Goal: Use online tool/utility: Utilize a website feature to perform a specific function

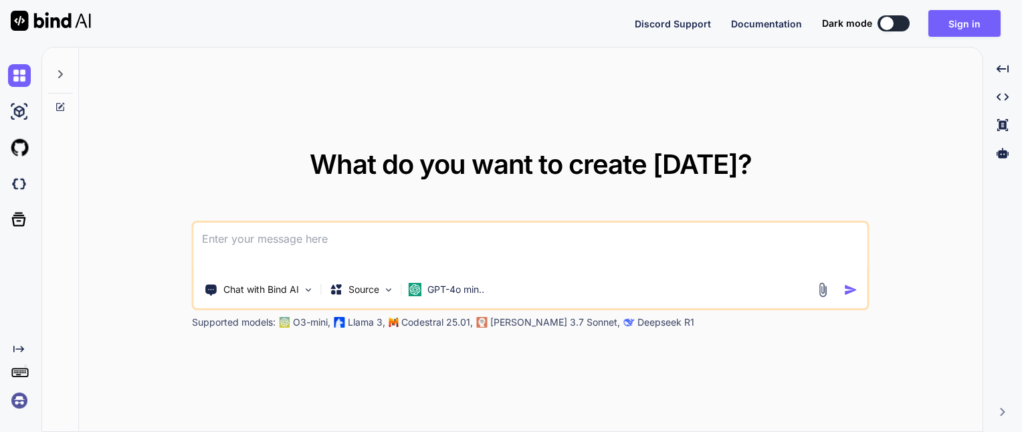
click at [21, 199] on div at bounding box center [22, 184] width 28 height 36
click at [452, 294] on p "GPT-4o min.." at bounding box center [455, 289] width 57 height 13
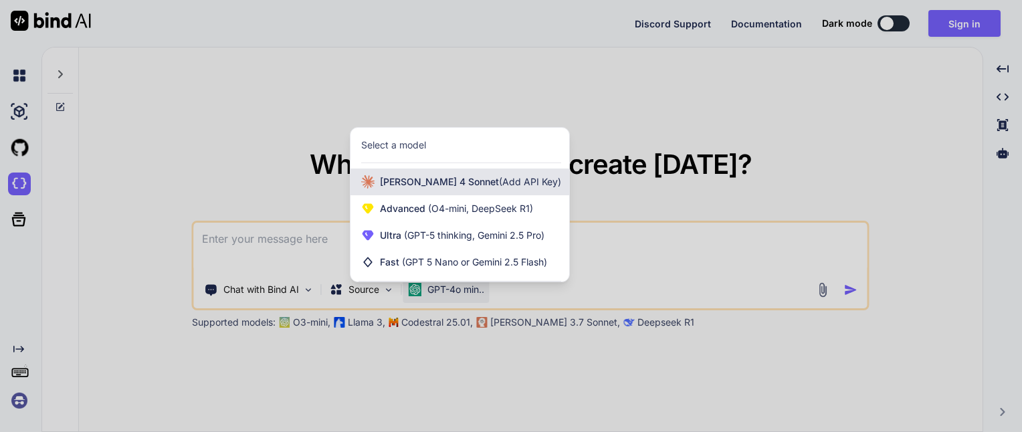
click at [499, 181] on span "(Add API Key)" at bounding box center [530, 181] width 62 height 11
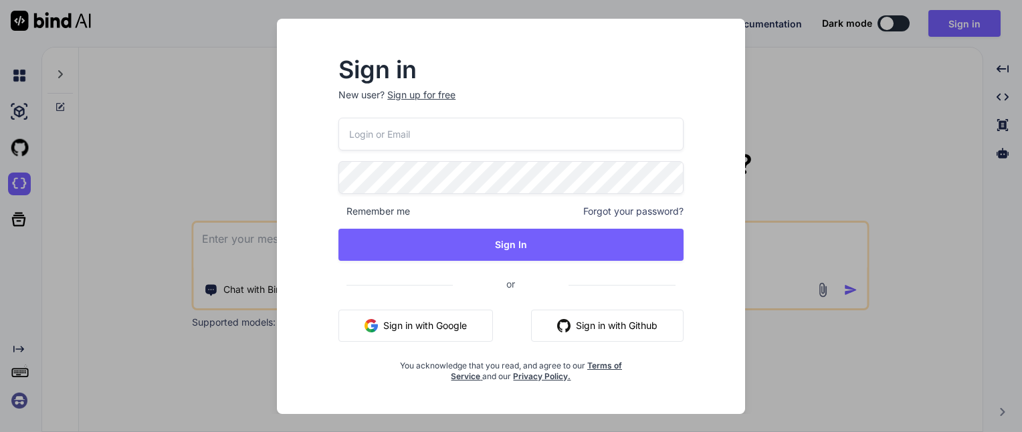
click at [785, 59] on div "Sign in New user? Sign up for free Remember me Forgot your password? Sign In or…" at bounding box center [511, 216] width 1022 height 432
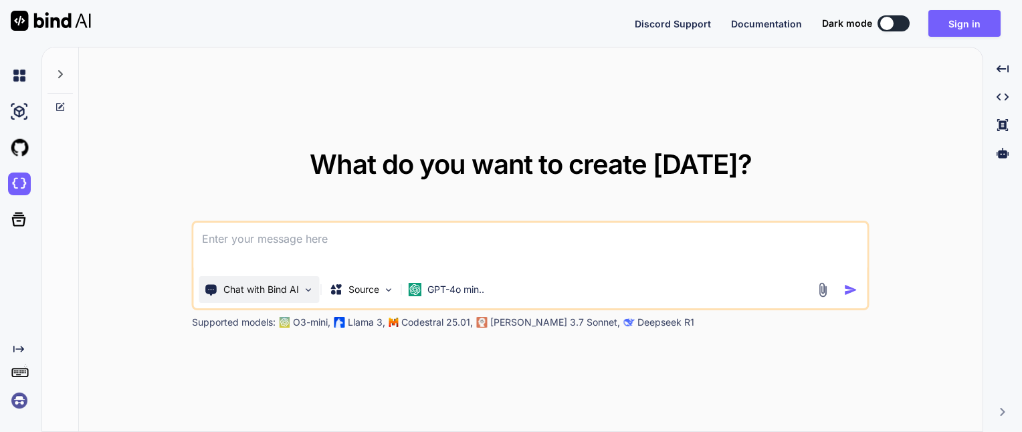
click at [259, 288] on p "Chat with Bind AI" at bounding box center [261, 289] width 76 height 13
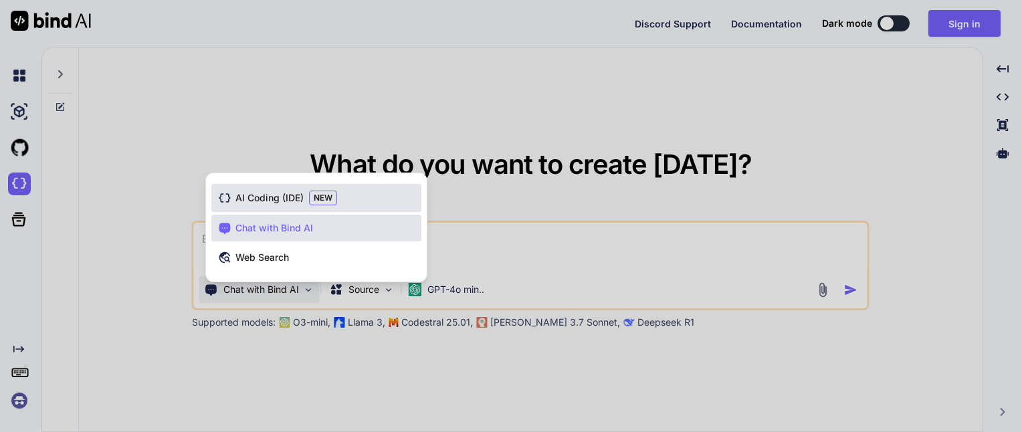
click at [284, 198] on span "AI Coding (IDE)" at bounding box center [269, 197] width 68 height 13
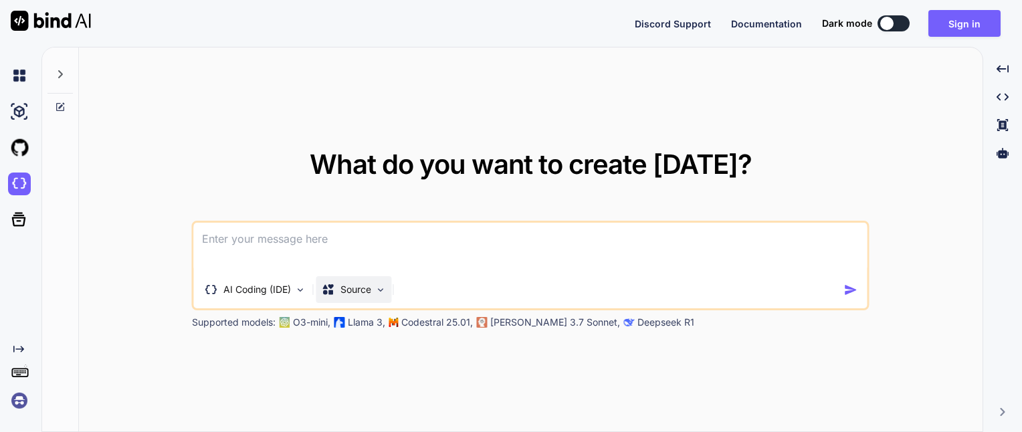
click at [339, 294] on div "Source" at bounding box center [346, 289] width 49 height 13
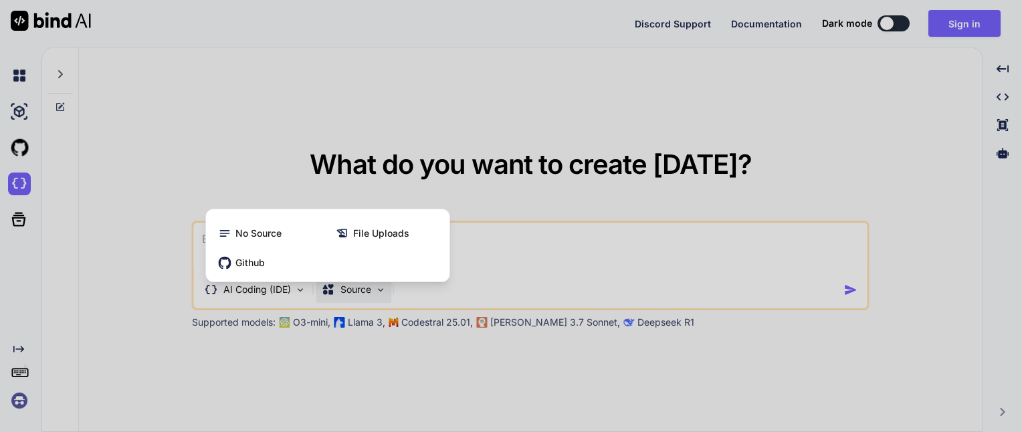
click at [339, 294] on div at bounding box center [511, 216] width 1022 height 432
type textarea "x"
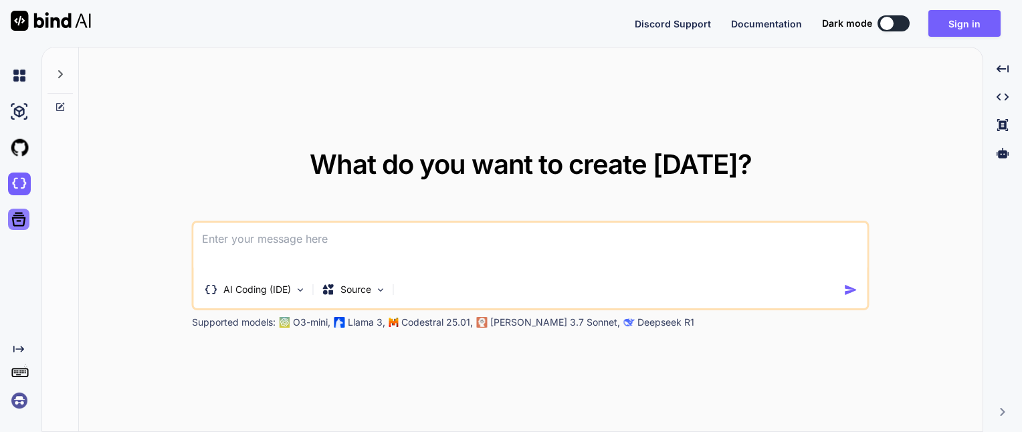
click at [21, 219] on icon at bounding box center [18, 219] width 19 height 19
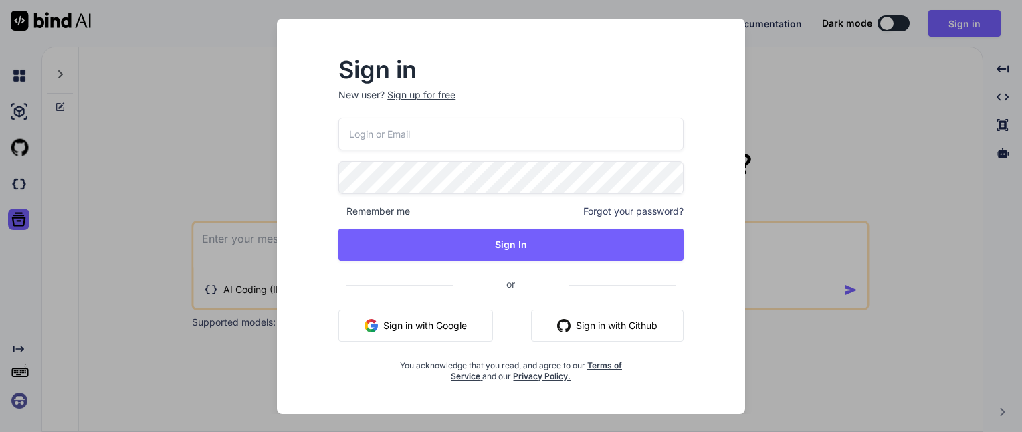
click at [84, 211] on div "Sign in New user? Sign up for free Remember me Forgot your password? Sign In or…" at bounding box center [511, 216] width 1022 height 432
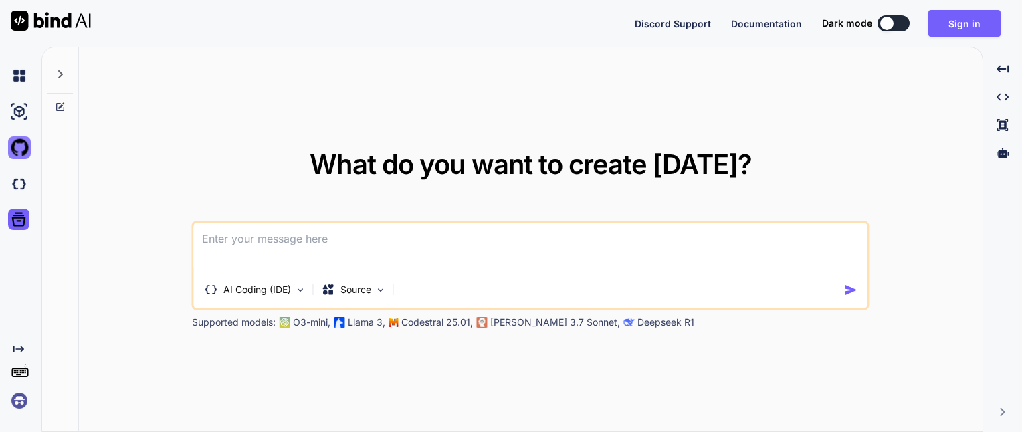
click at [21, 146] on img at bounding box center [19, 147] width 23 height 23
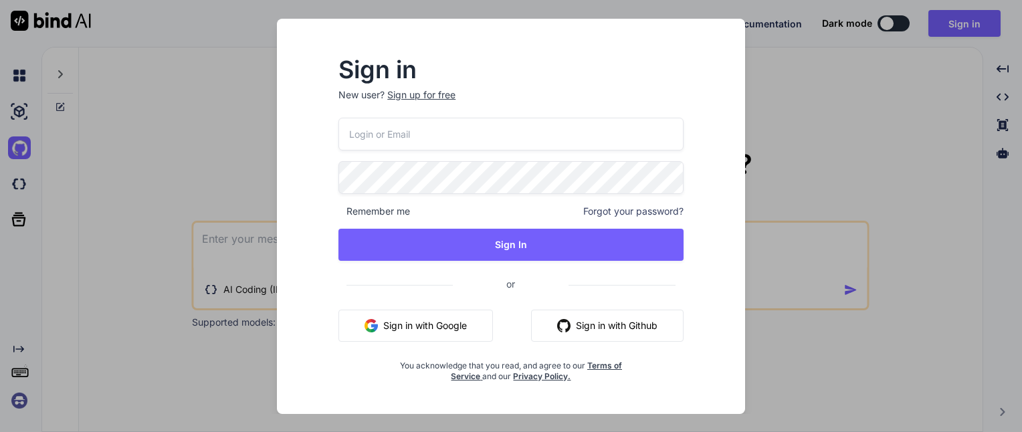
click at [88, 158] on div "Sign in New user? Sign up for free Remember me Forgot your password? Sign In or…" at bounding box center [511, 216] width 1022 height 432
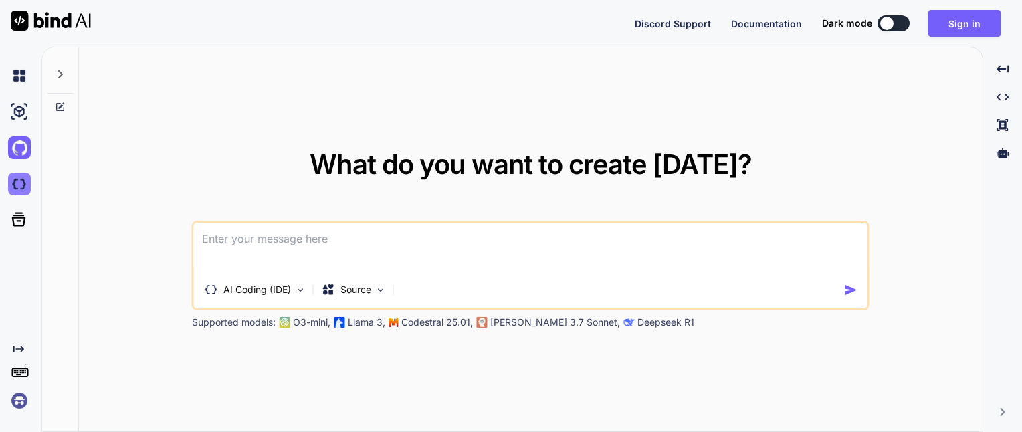
click at [11, 184] on img at bounding box center [19, 184] width 23 height 23
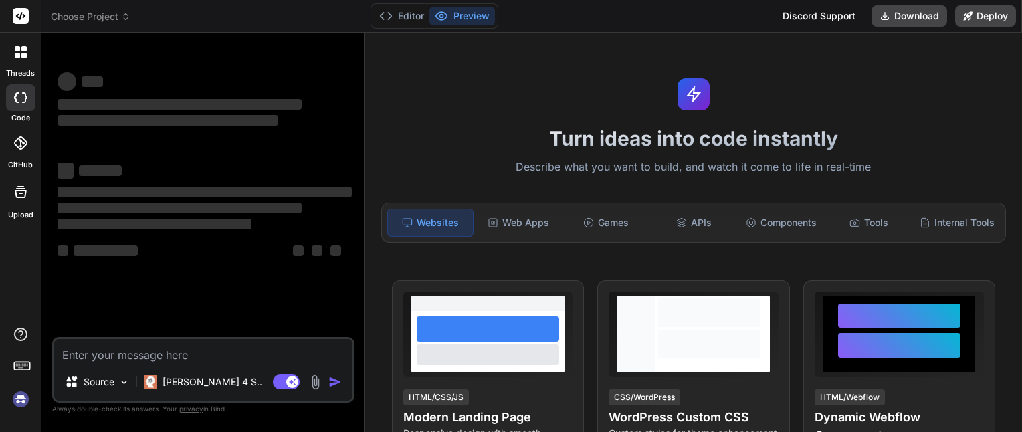
type textarea "x"
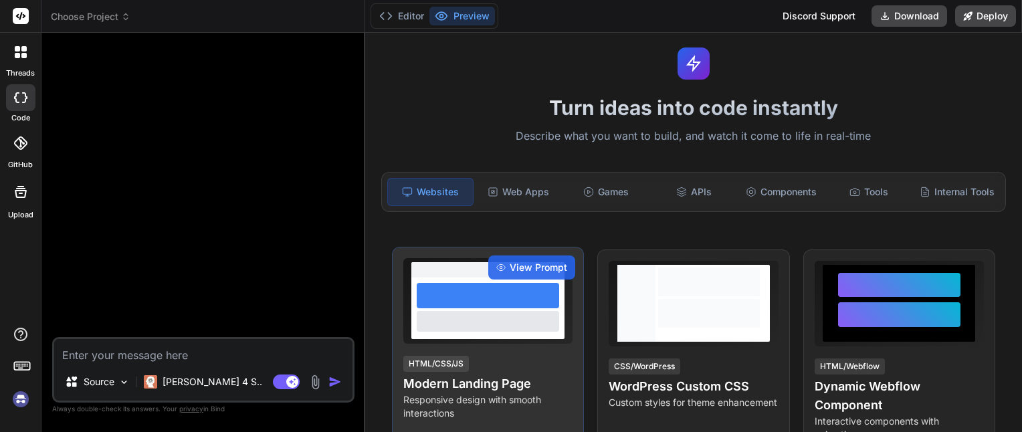
scroll to position [134, 0]
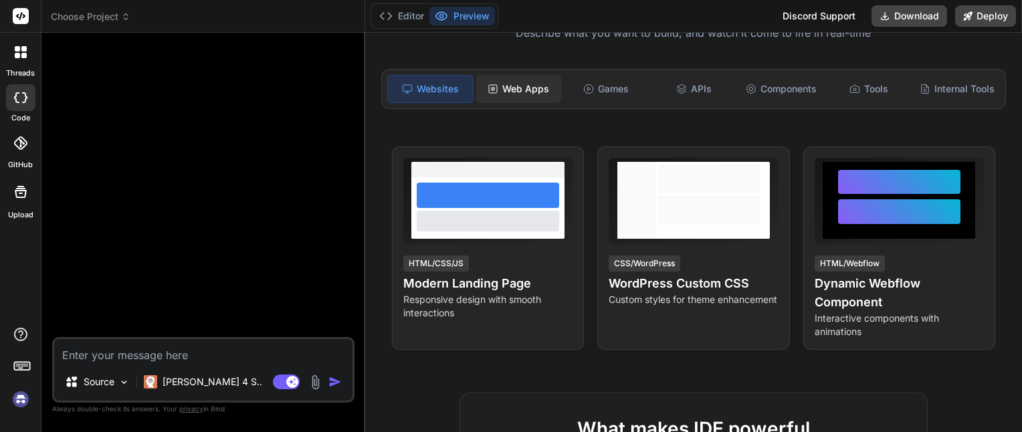
click at [527, 97] on div "Web Apps" at bounding box center [518, 89] width 85 height 28
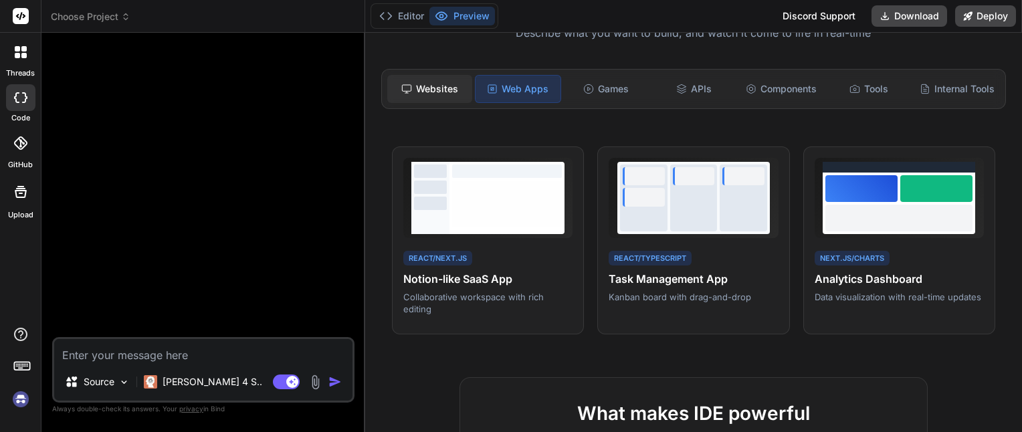
click at [442, 88] on div "Websites" at bounding box center [429, 89] width 85 height 28
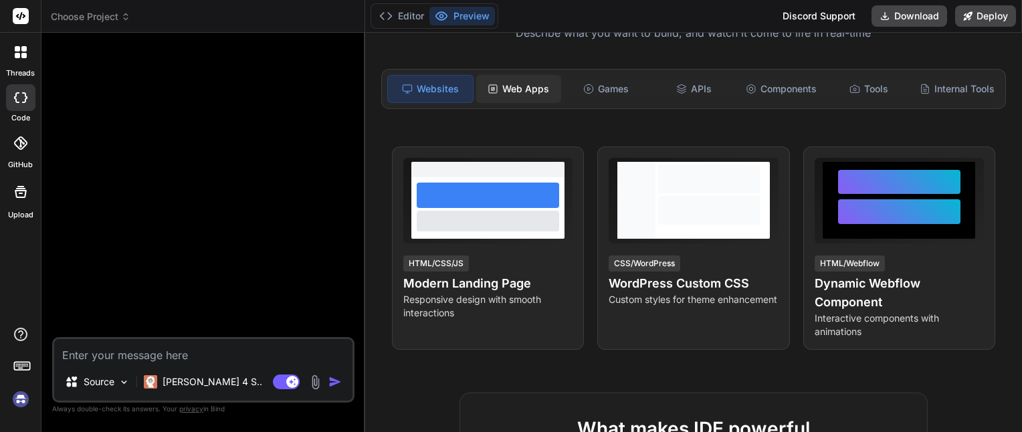
click at [531, 91] on div "Web Apps" at bounding box center [518, 89] width 85 height 28
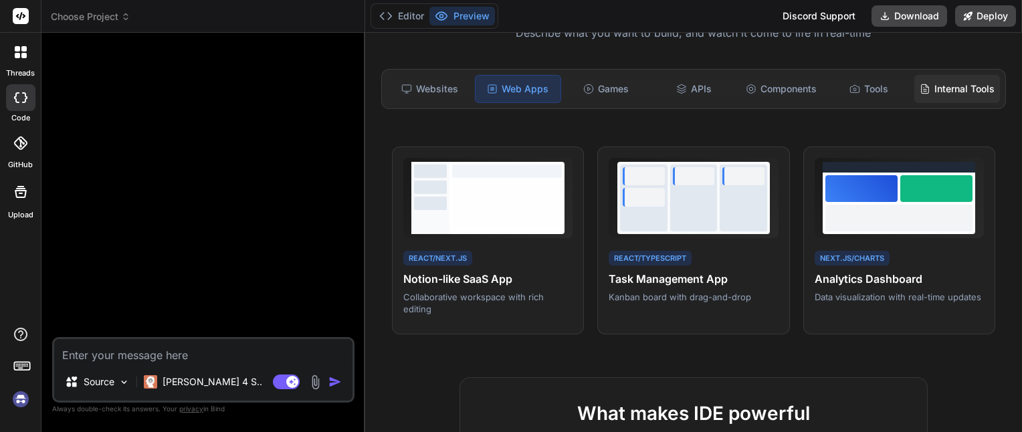
click at [935, 90] on div "Internal Tools" at bounding box center [957, 89] width 86 height 28
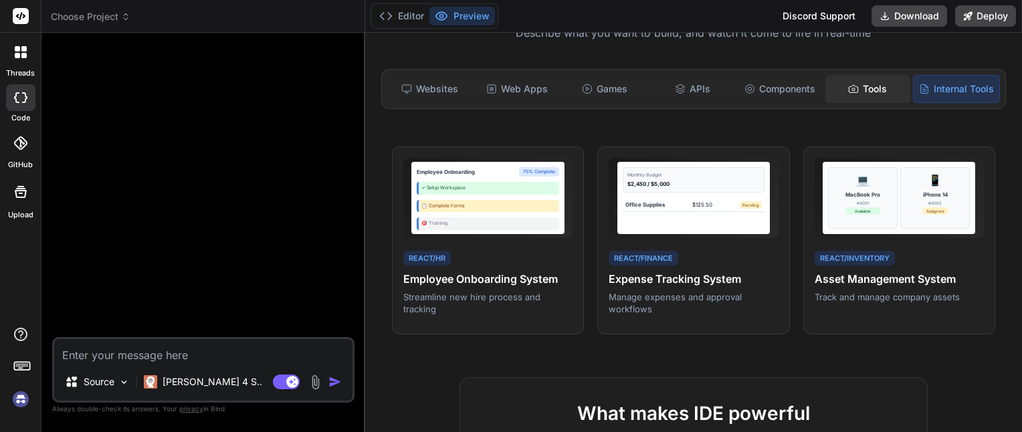
click at [877, 86] on div "Tools" at bounding box center [867, 89] width 85 height 28
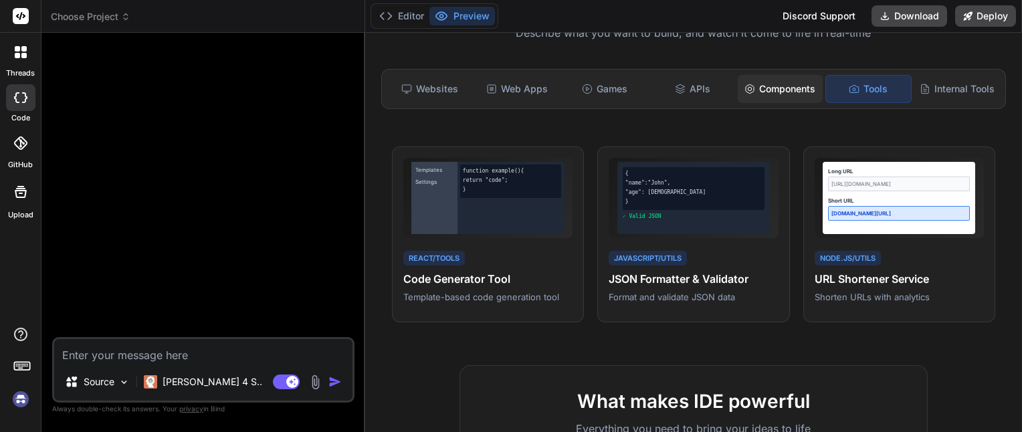
click at [776, 82] on div "Components" at bounding box center [780, 89] width 85 height 28
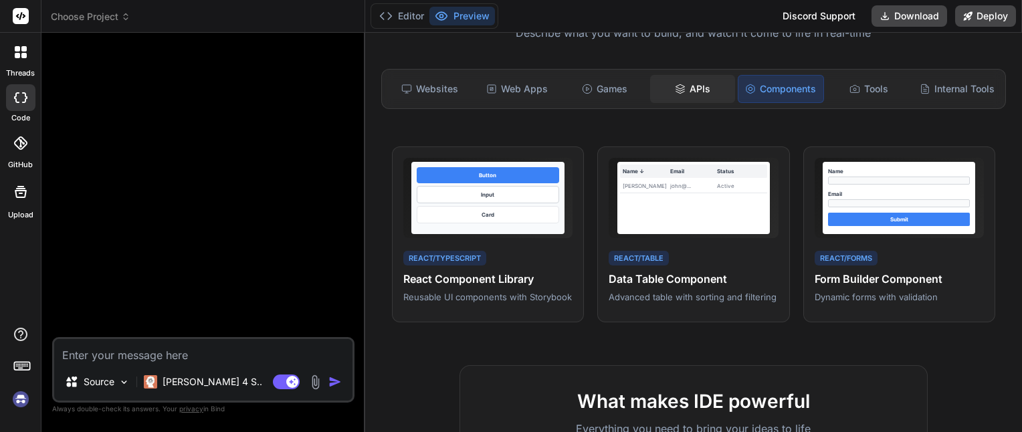
click at [696, 83] on div "APIs" at bounding box center [692, 89] width 85 height 28
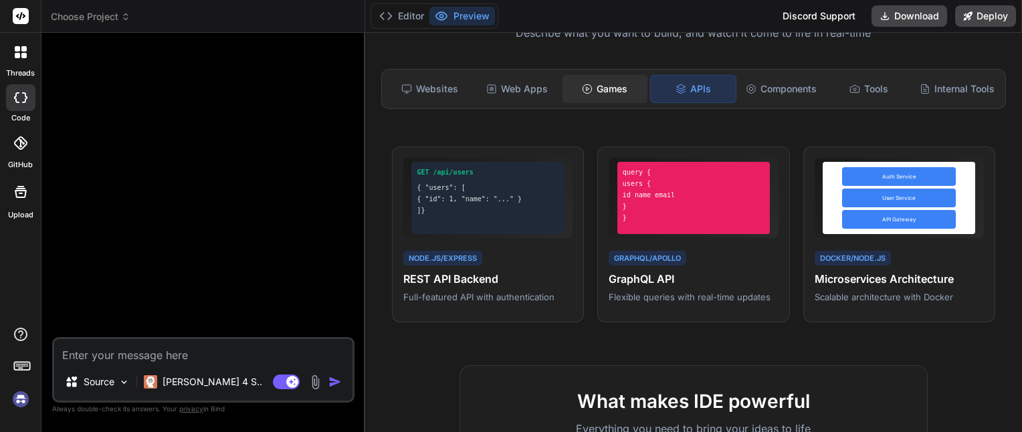
click at [620, 83] on div "Games" at bounding box center [604, 89] width 85 height 28
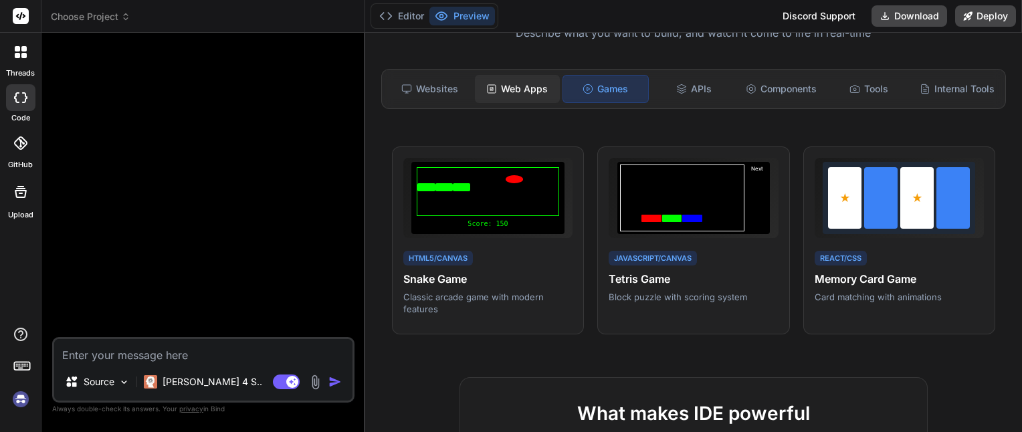
click at [526, 91] on div "Web Apps" at bounding box center [517, 89] width 85 height 28
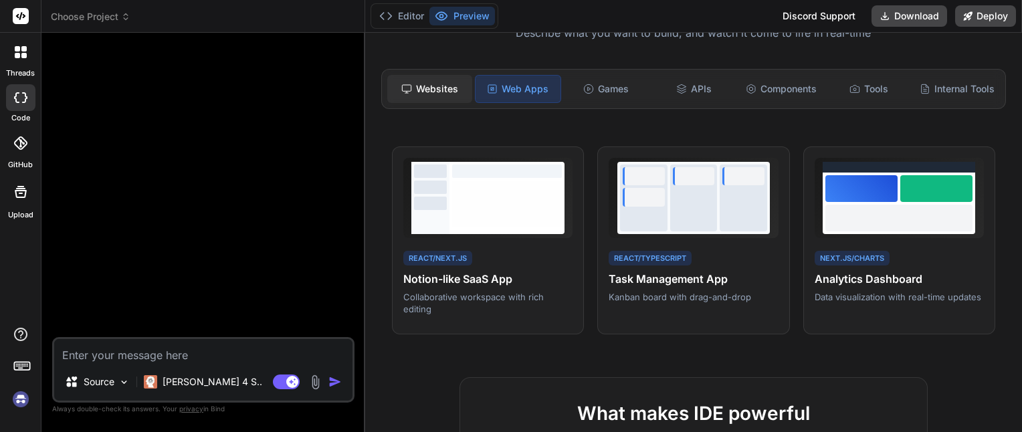
click at [439, 87] on div "Websites" at bounding box center [429, 89] width 85 height 28
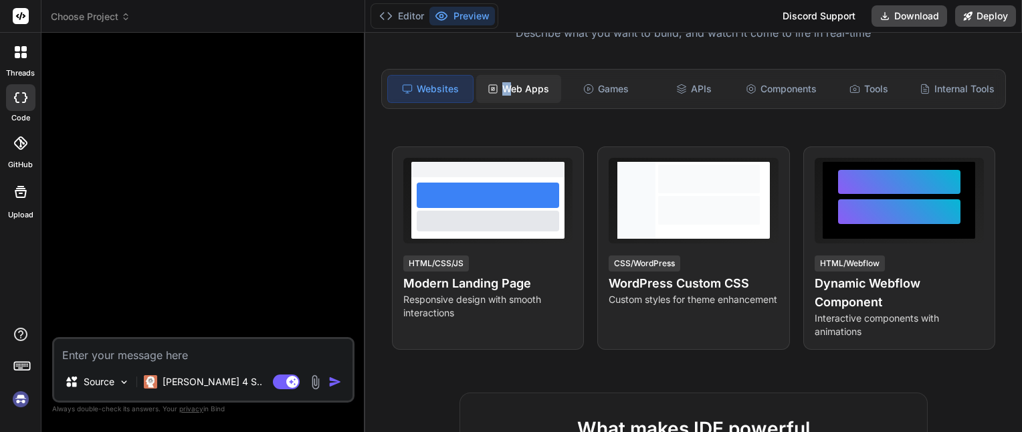
click at [504, 85] on div "Web Apps" at bounding box center [518, 89] width 85 height 28
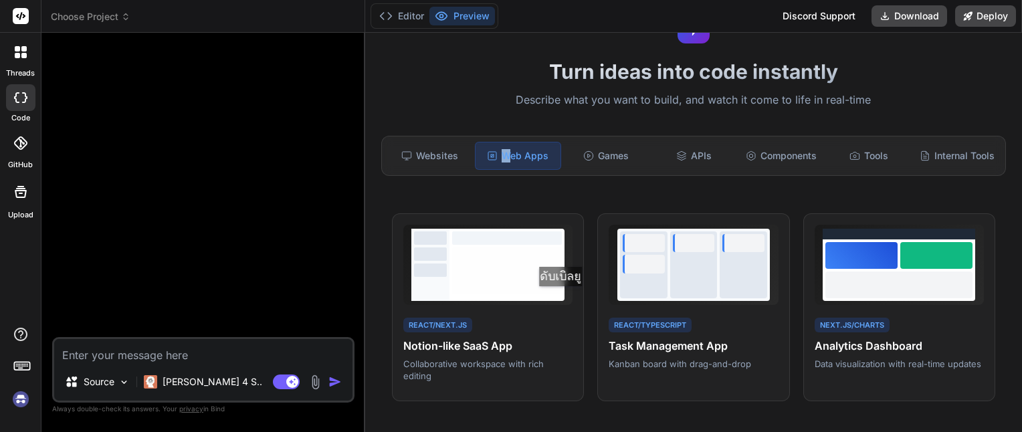
scroll to position [0, 0]
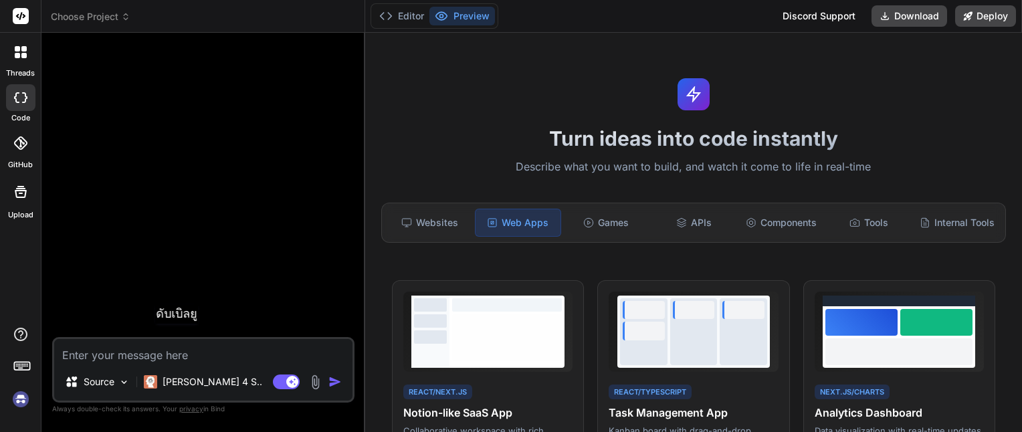
click at [170, 364] on div "Source Claude 4 S.. Agent Mode. When this toggle is activated, AI automatically…" at bounding box center [203, 370] width 302 height 66
click at [182, 359] on textarea at bounding box center [203, 351] width 298 height 24
click at [205, 377] on p "Claude 4 S.." at bounding box center [212, 381] width 100 height 13
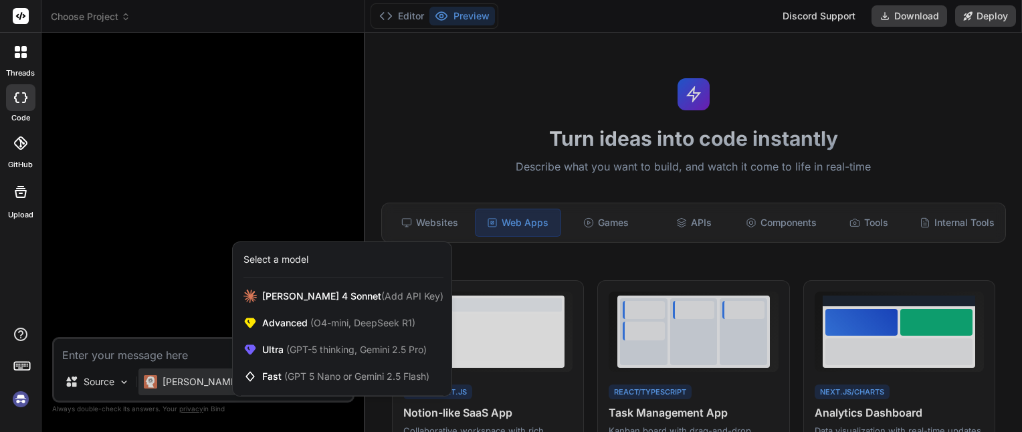
click at [146, 356] on div at bounding box center [511, 216] width 1022 height 432
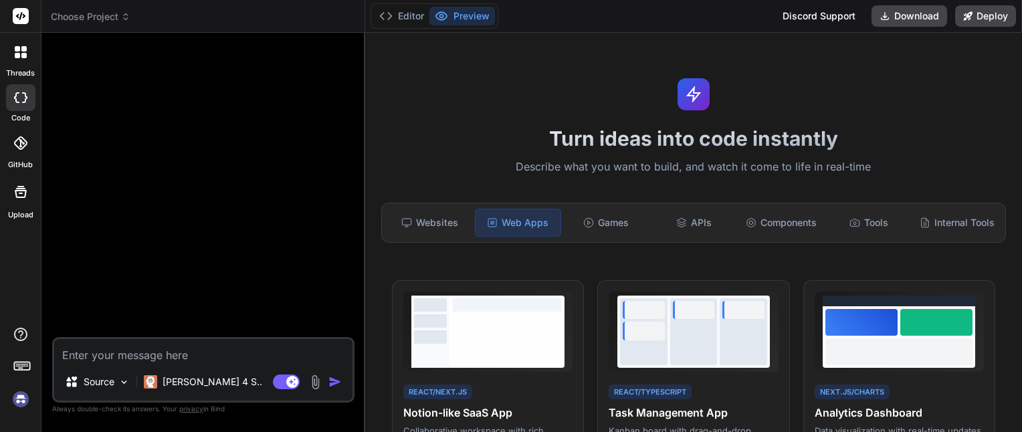
click at [146, 352] on textarea at bounding box center [203, 351] width 298 height 24
click at [115, 388] on div "Source" at bounding box center [98, 381] width 76 height 27
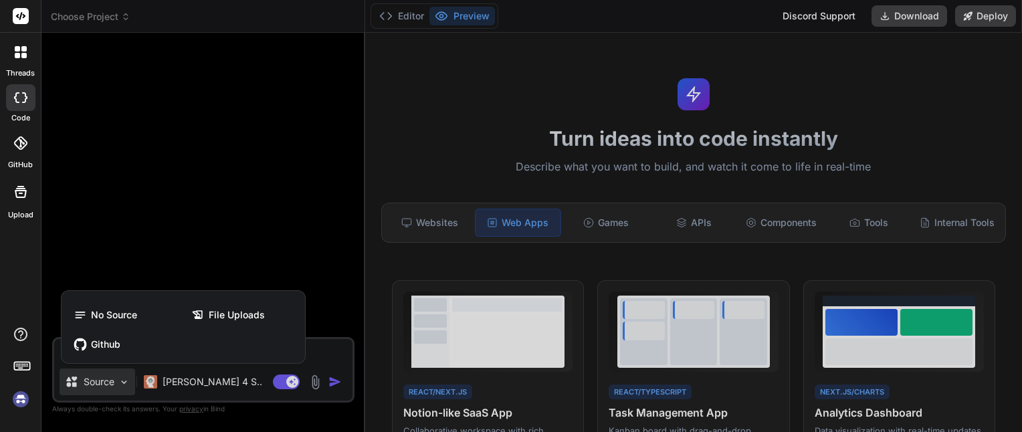
click at [115, 386] on div at bounding box center [511, 216] width 1022 height 432
type textarea "x"
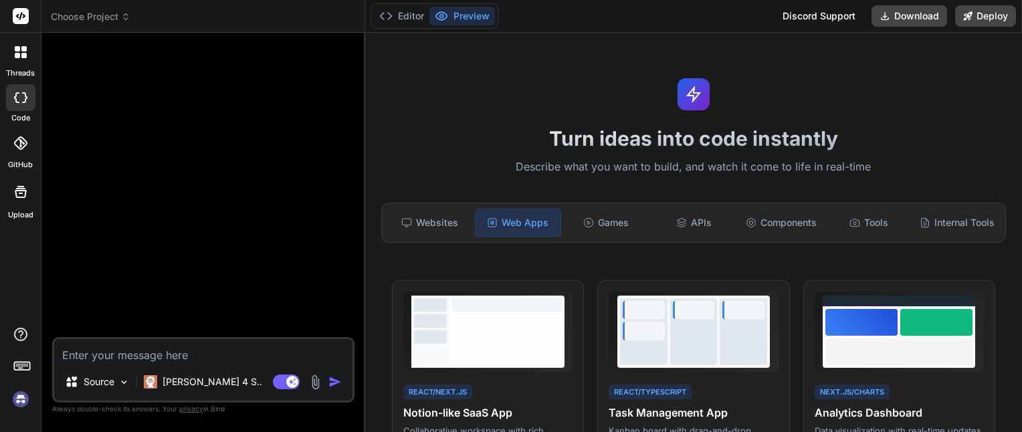
click at [162, 356] on textarea at bounding box center [203, 351] width 298 height 24
type textarea "M"
type textarea "x"
type textarea "ME"
type textarea "x"
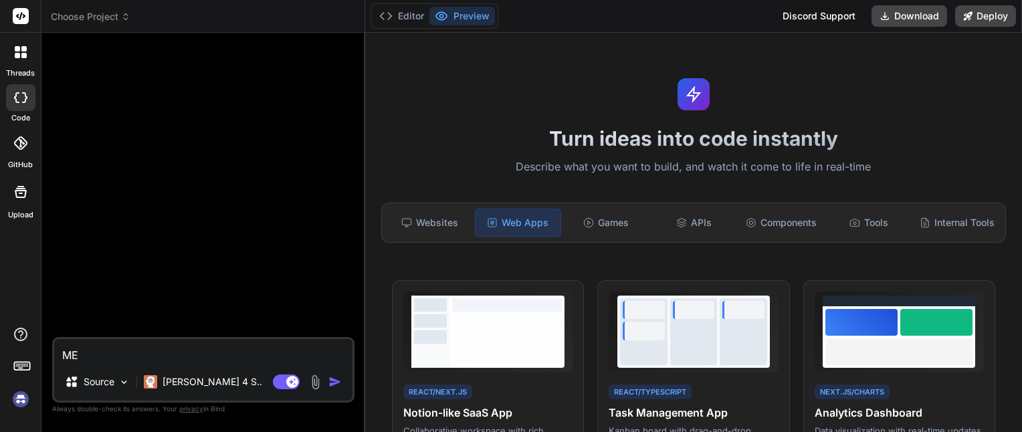
type textarea "M"
type textarea "x"
type textarea "?"
type textarea "x"
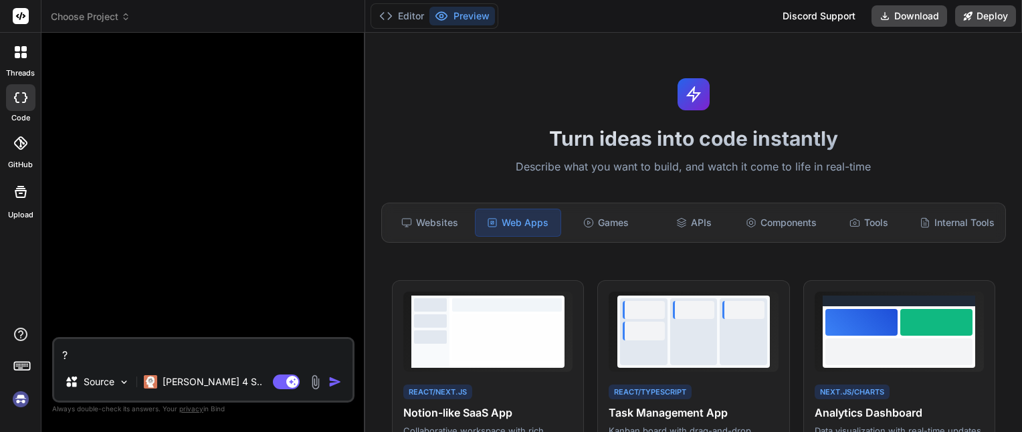
type textarea "?ฎ"
type textarea "x"
type textarea "?"
type textarea "x"
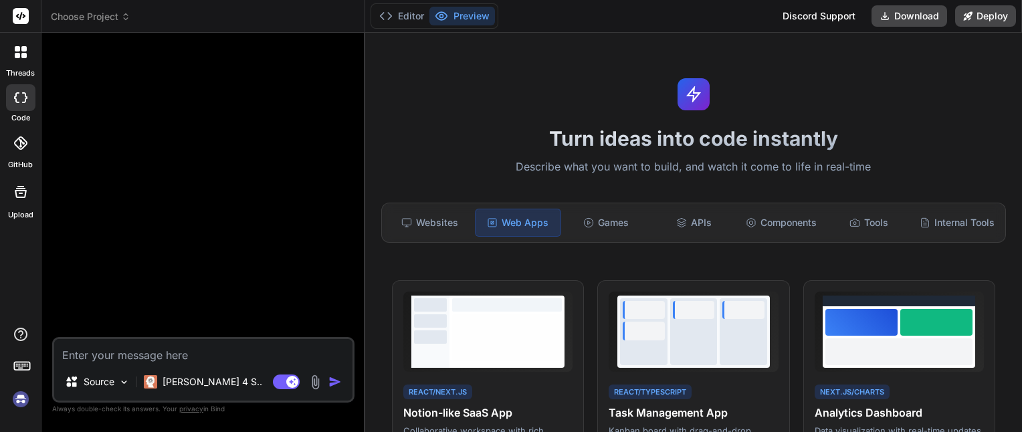
type textarea "M"
type textarea "x"
type textarea "ME"
type textarea "x"
type textarea "M"
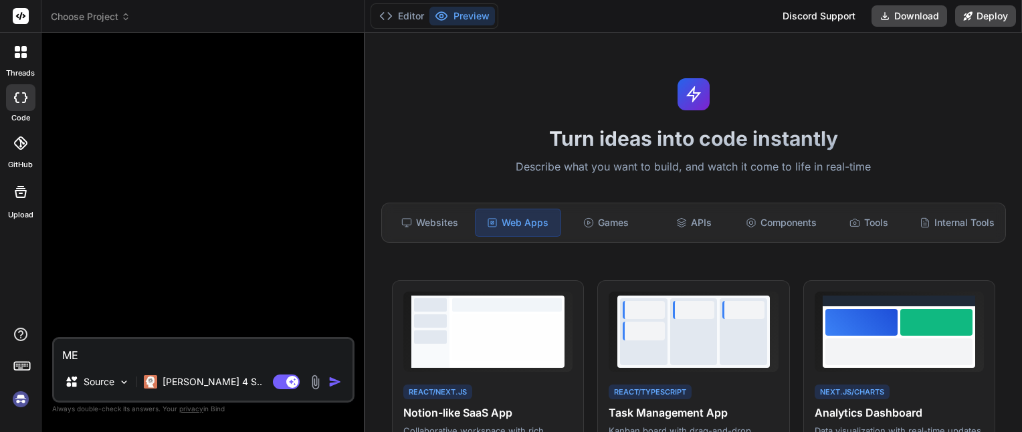
type textarea "x"
type textarea "?"
type textarea "x"
type textarea "?ฎ"
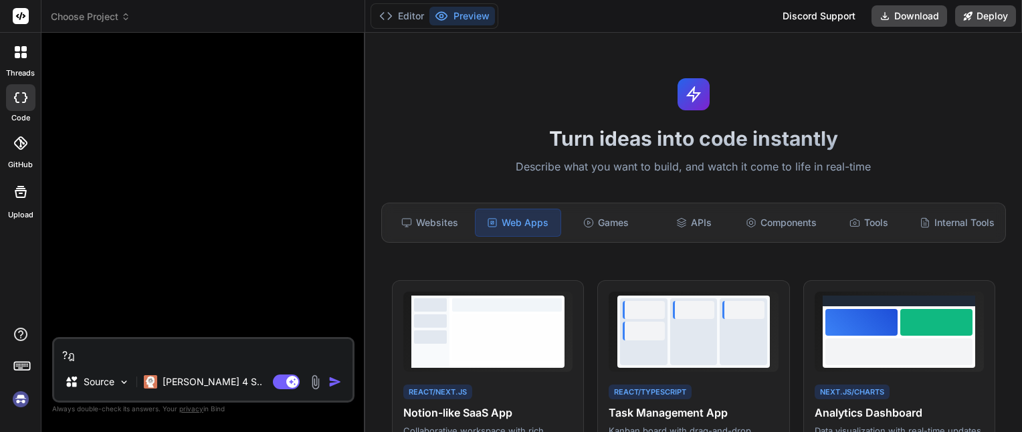
type textarea "x"
type textarea "?"
type textarea "x"
type textarea "ท"
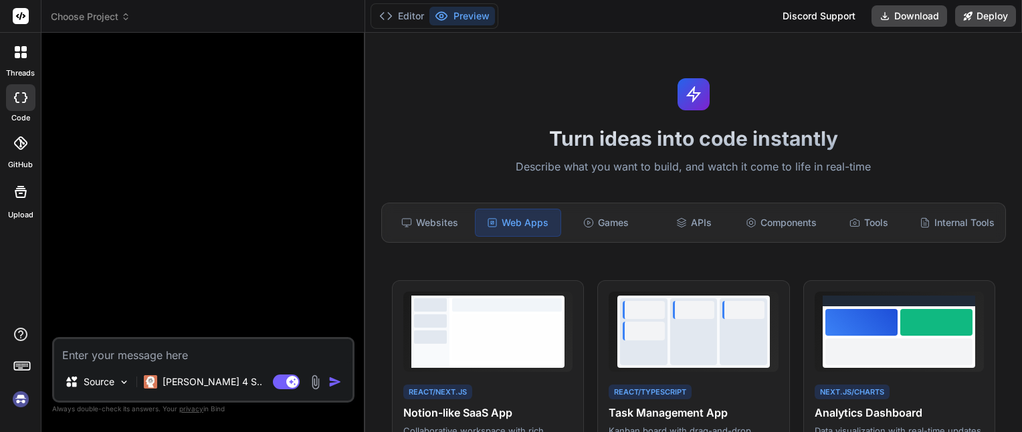
type textarea "x"
type textarea "ทำ"
type textarea "x"
type textarea "ทำร"
type textarea "x"
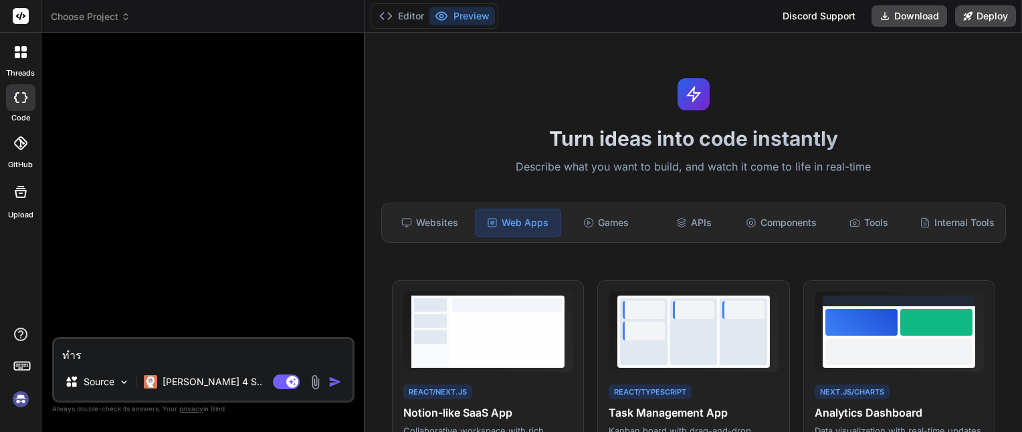
type textarea "ทำระ"
type textarea "x"
type textarea "ทำระบ"
type textarea "x"
type textarea "ทำระบบ"
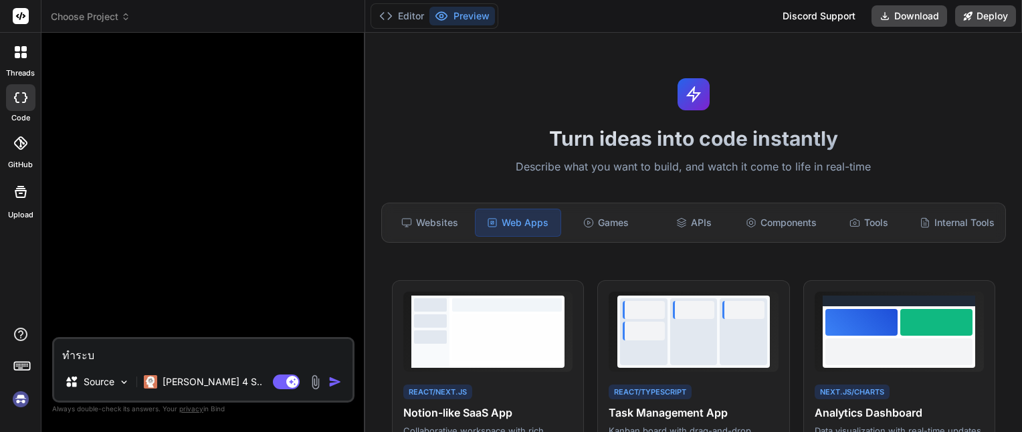
type textarea "x"
type textarea "ทำระบบ"
type textarea "x"
type textarea "ทำระบบ T"
type textarea "x"
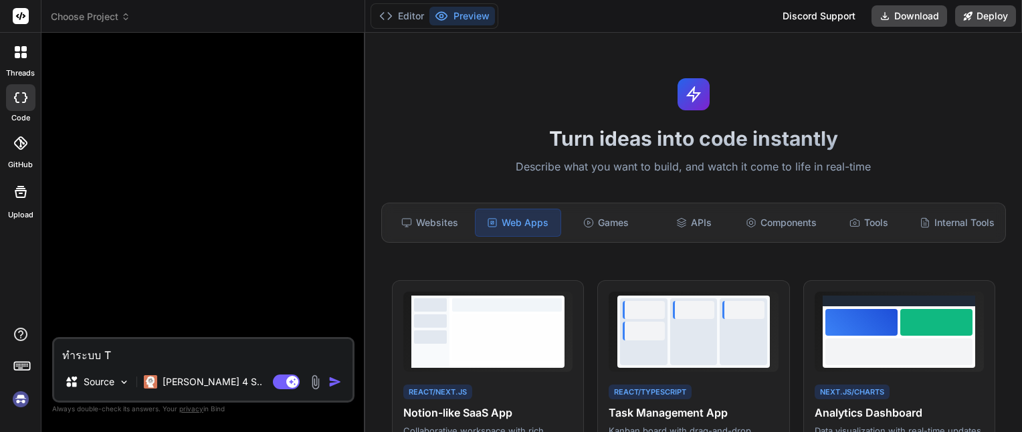
type textarea "ทำระบบ To"
type textarea "x"
type textarea "ทำระบบ Tod"
type textarea "x"
type textarea "ทำระบบ Todo"
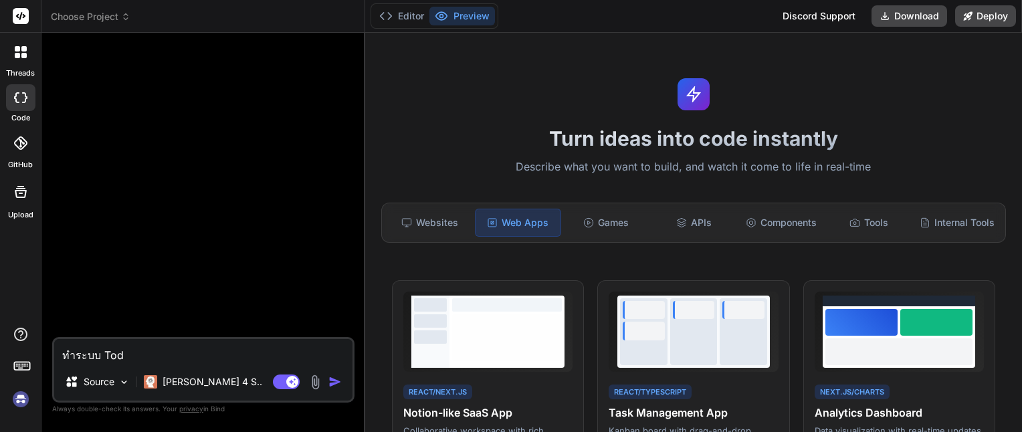
type textarea "x"
type textarea "ทำระบบ Todo"
click at [329, 379] on img "button" at bounding box center [334, 381] width 13 height 13
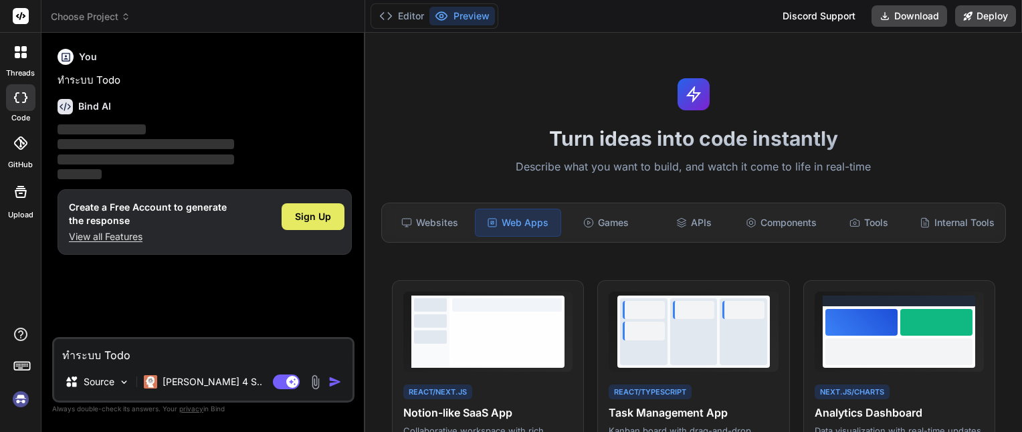
click at [327, 212] on span "Sign Up" at bounding box center [313, 216] width 36 height 13
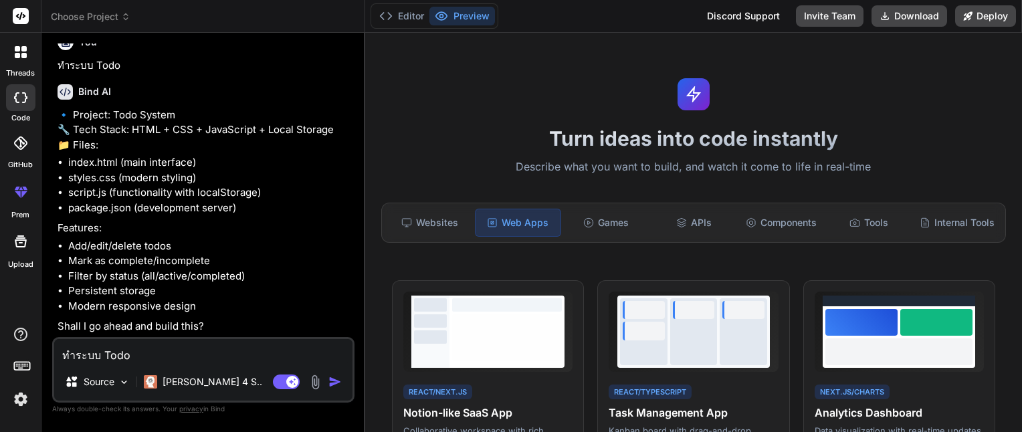
scroll to position [43, 0]
type textarea "x"
click at [193, 356] on textarea "ทำระบบ Todo" at bounding box center [203, 351] width 298 height 24
type textarea "v"
type textarea "x"
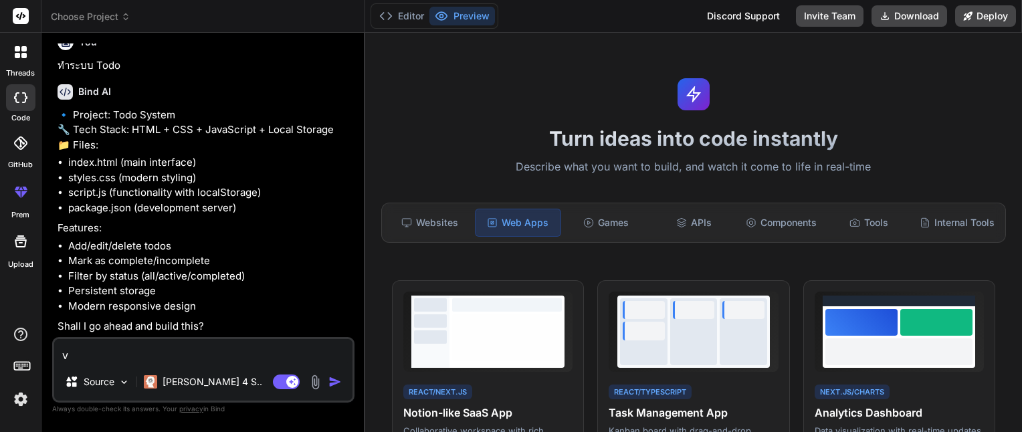
type textarea "vT"
type textarea "x"
type textarea "vTb"
type textarea "x"
type textarea "vT"
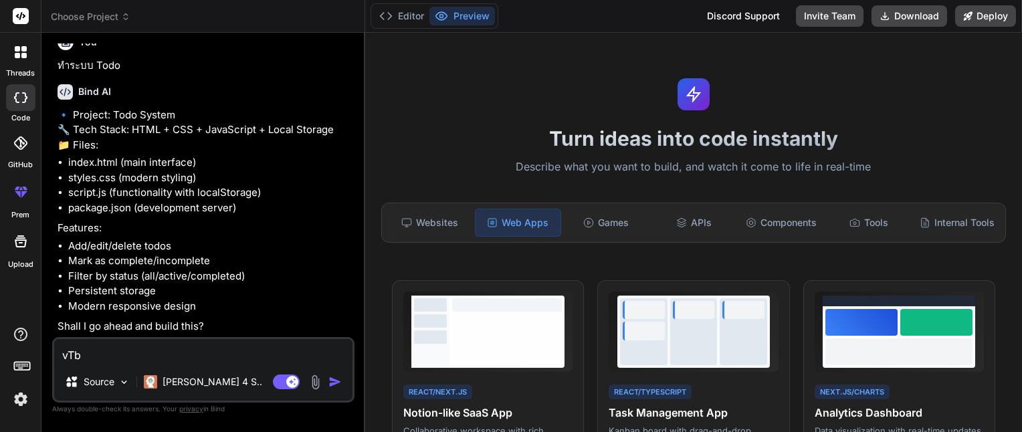
type textarea "x"
type textarea "v"
type textarea "x"
type textarea "อ"
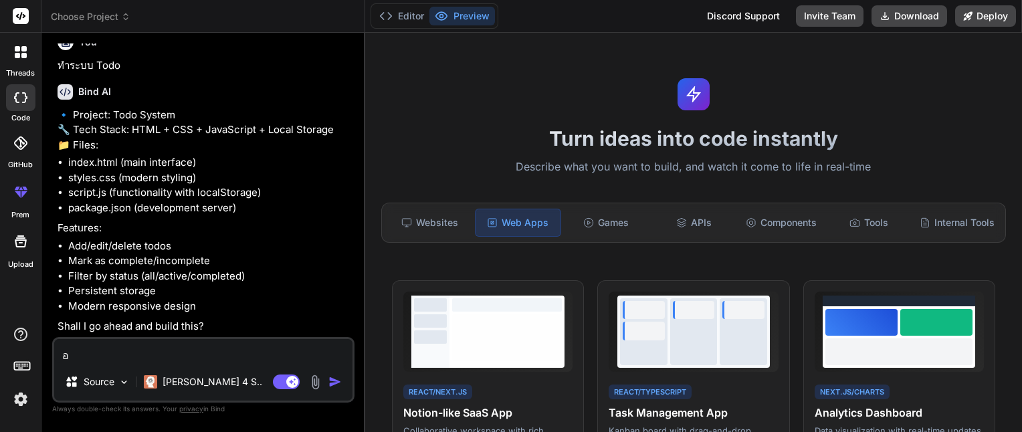
type textarea "x"
type textarea "อธ"
type textarea "x"
type textarea "อ"
type textarea "x"
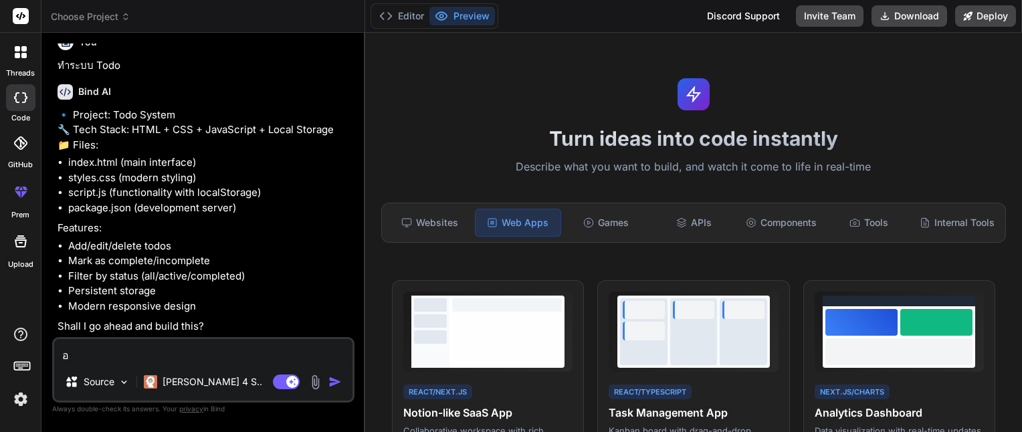
type textarea "อะ"
type textarea "x"
type textarea "อ"
type textarea "x"
type textarea "อธ"
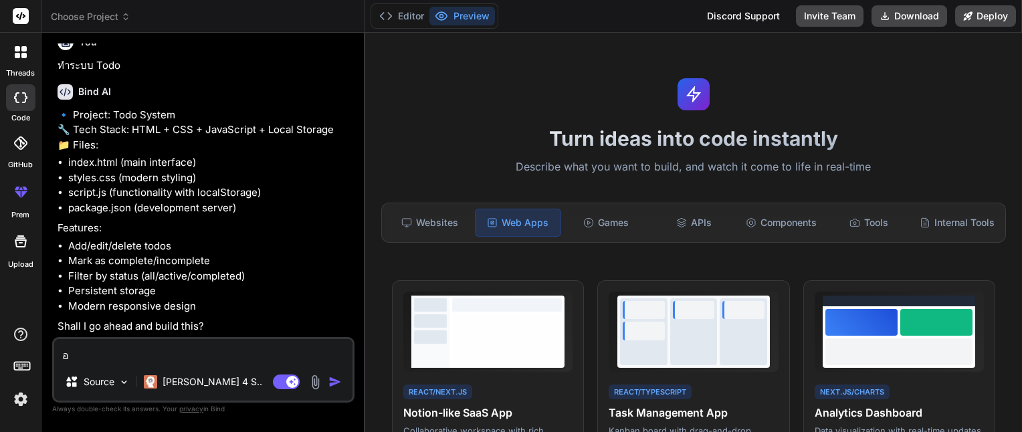
type textarea "x"
type textarea "อธิ"
type textarea "x"
type textarea "อธิบ"
type textarea "x"
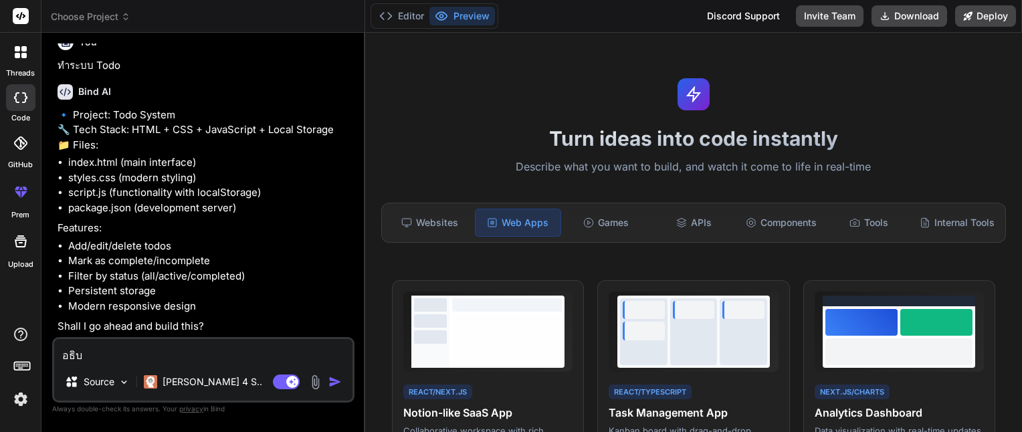
type textarea "อธิบา"
type textarea "x"
type textarea "อธิบาย"
type textarea "x"
type textarea "อธิบายเ"
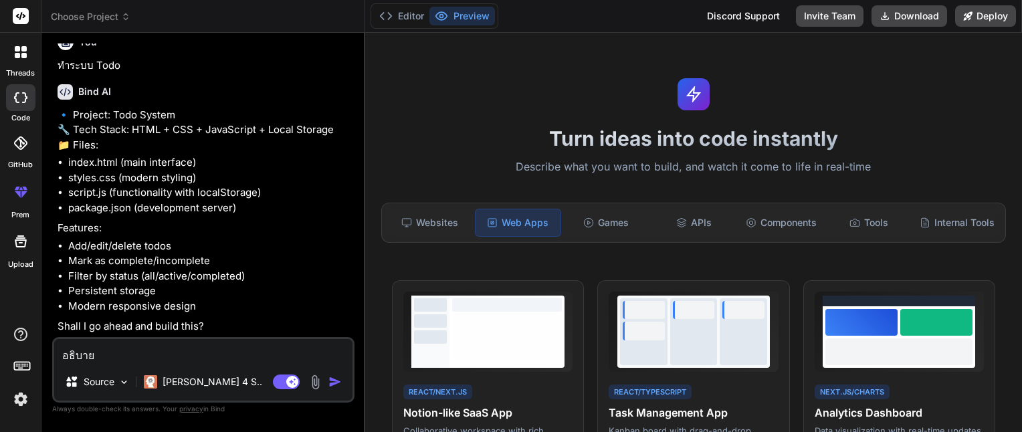
type textarea "x"
type textarea "อธิบายเป"
type textarea "x"
type textarea "อธิบายเป็"
type textarea "x"
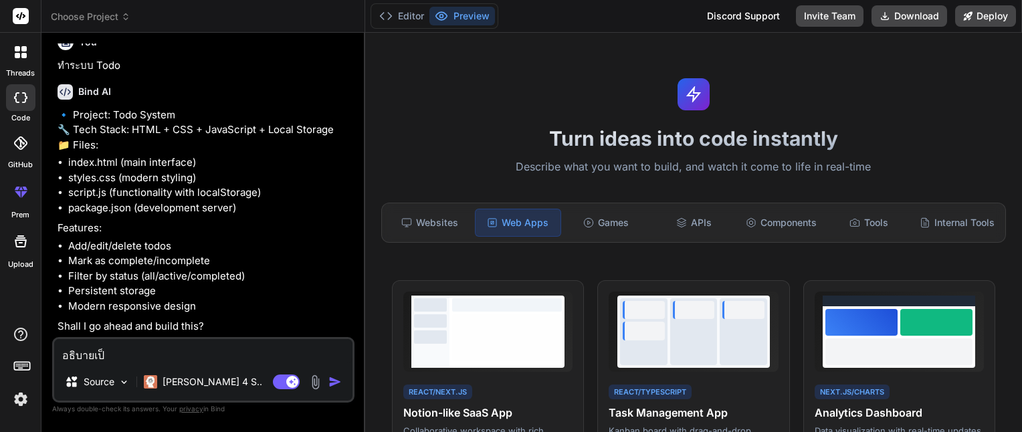
type textarea "อธิบายเป็น"
type textarea "x"
type textarea "อธิบายเป็นภ"
type textarea "x"
type textarea "อธิบายเป็นภา"
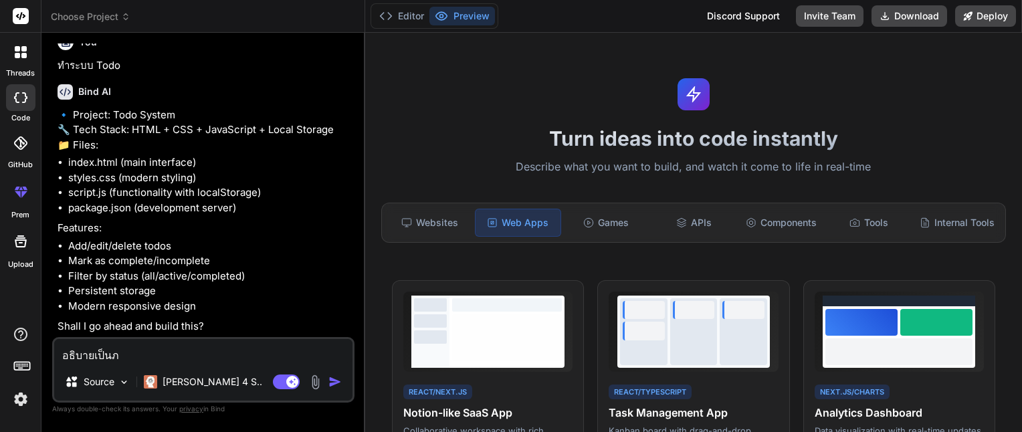
type textarea "x"
type textarea "อธิบายเป็นภาษ"
type textarea "x"
type textarea "อธิบายเป็นภาษา"
type textarea "x"
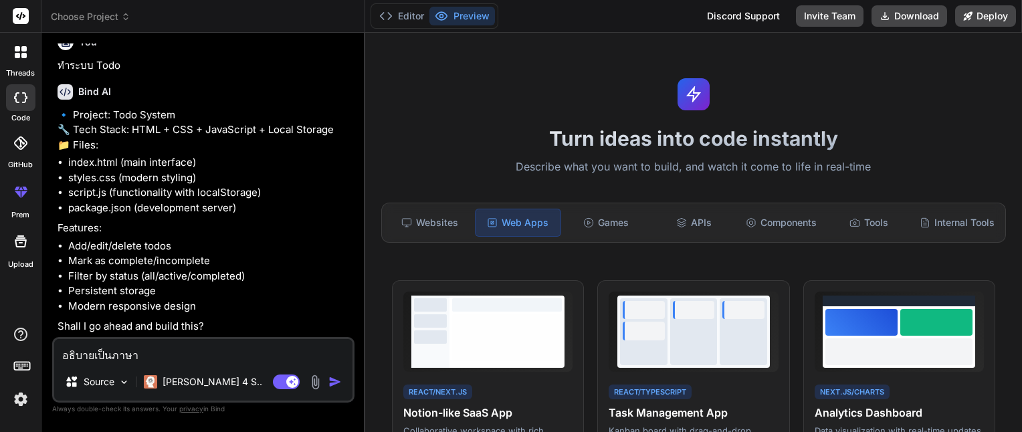
type textarea "อธิบายเป็นภาษาไ"
type textarea "x"
type textarea "อธิบายเป็นภาษาไท"
type textarea "x"
type textarea "อธิบายเป็นภาษาไทย"
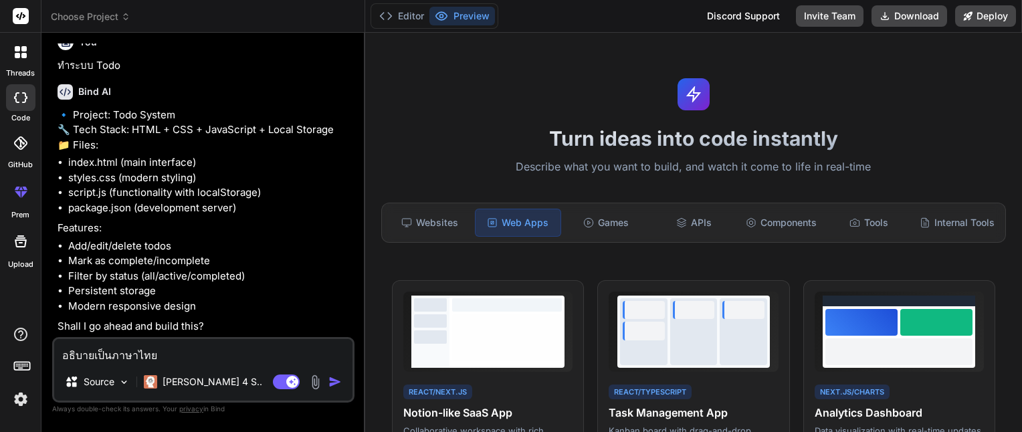
type textarea "x"
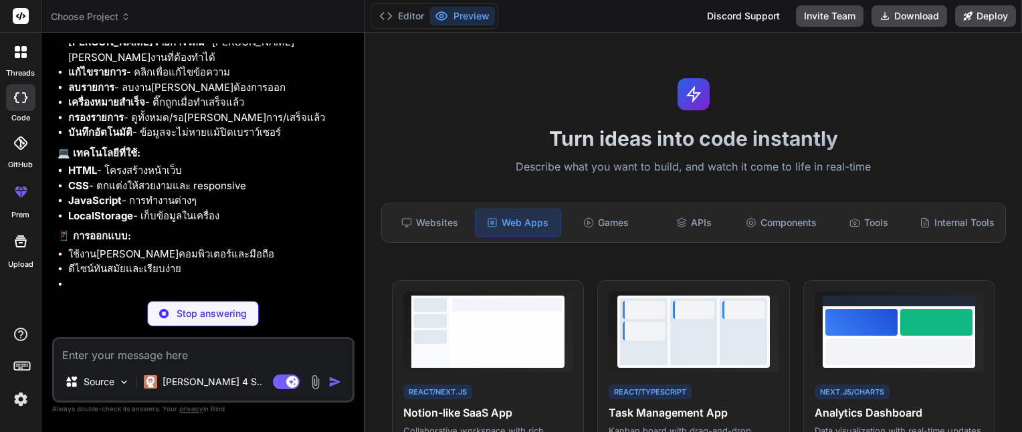
scroll to position [467, 0]
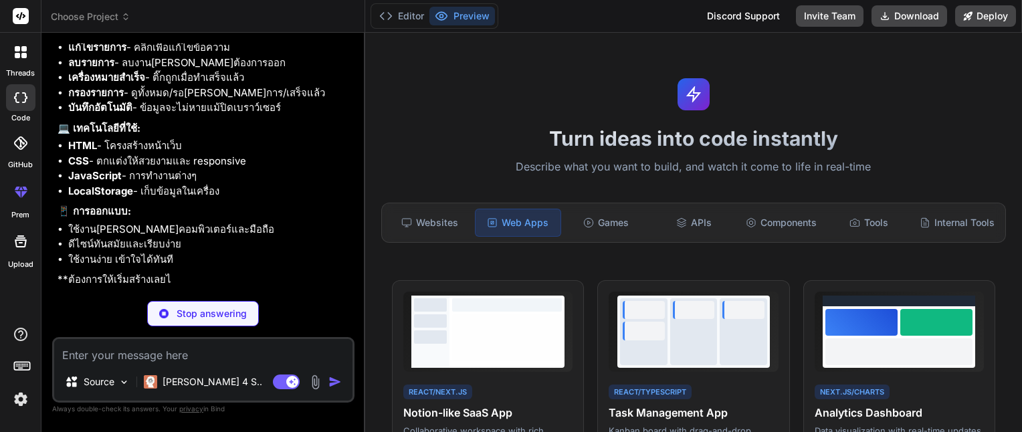
type textarea "x"
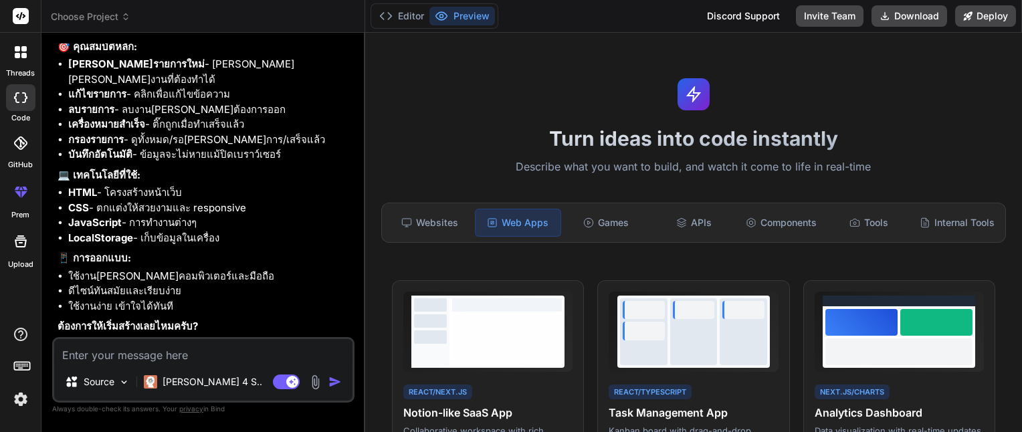
scroll to position [444, 0]
click at [140, 351] on textarea at bounding box center [203, 351] width 298 height 24
type textarea "เร"
type textarea "x"
type textarea "เริ"
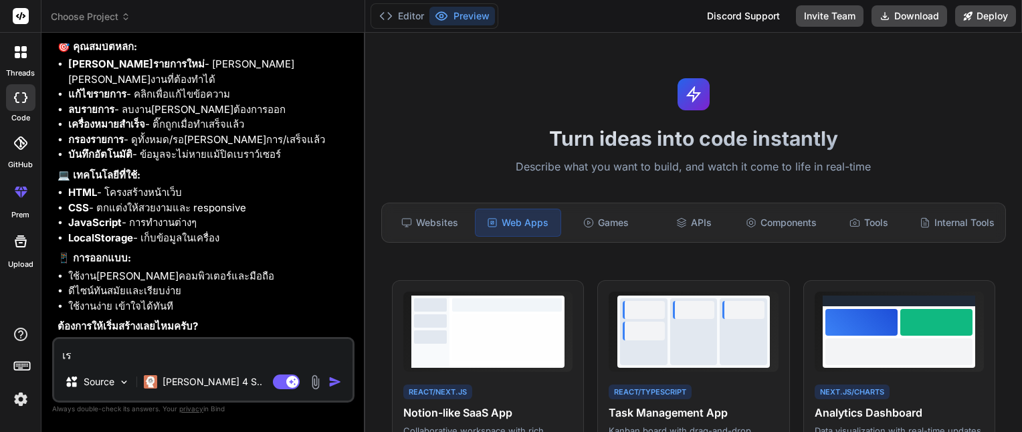
type textarea "x"
type textarea "เริ่"
type textarea "x"
type textarea "เริ่ม"
type textarea "x"
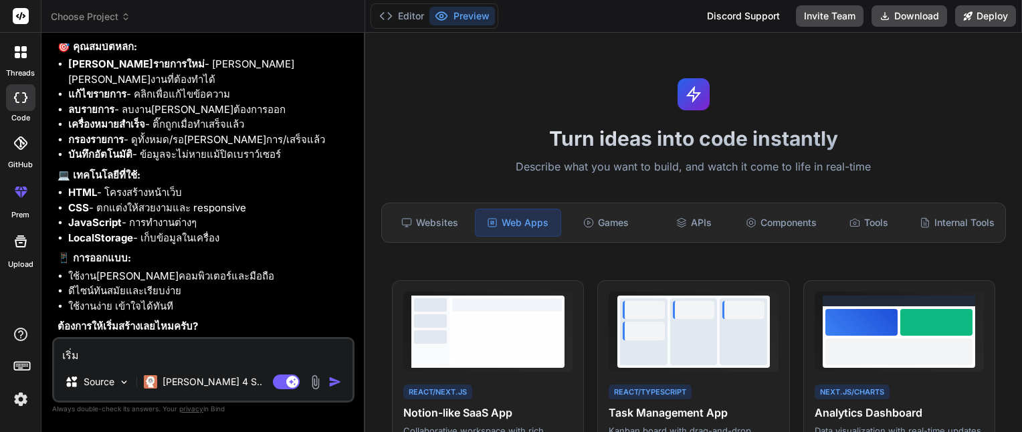
type textarea "เริ่มส"
type textarea "x"
type textarea "เริ่มสร"
type textarea "x"
type textarea "เริ่มสร้"
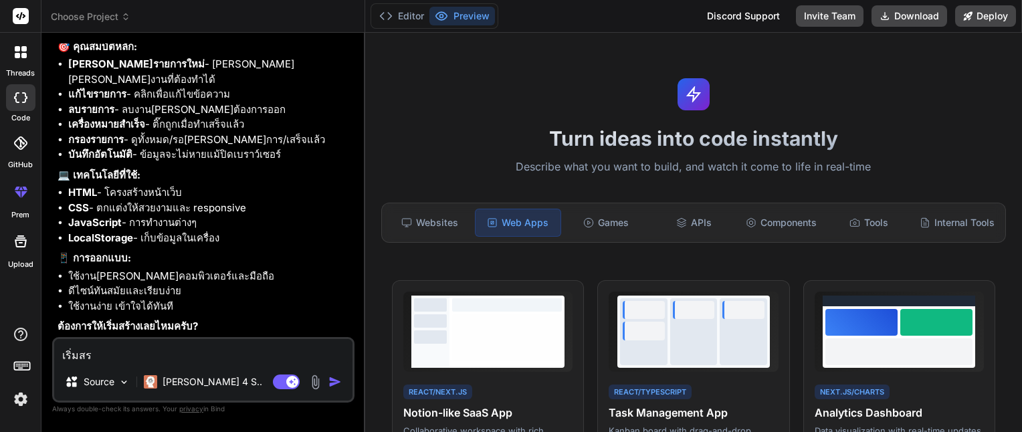
type textarea "x"
type textarea "เริ่มสร้า"
type textarea "x"
type textarea "เริ่มสร้าง"
type textarea "x"
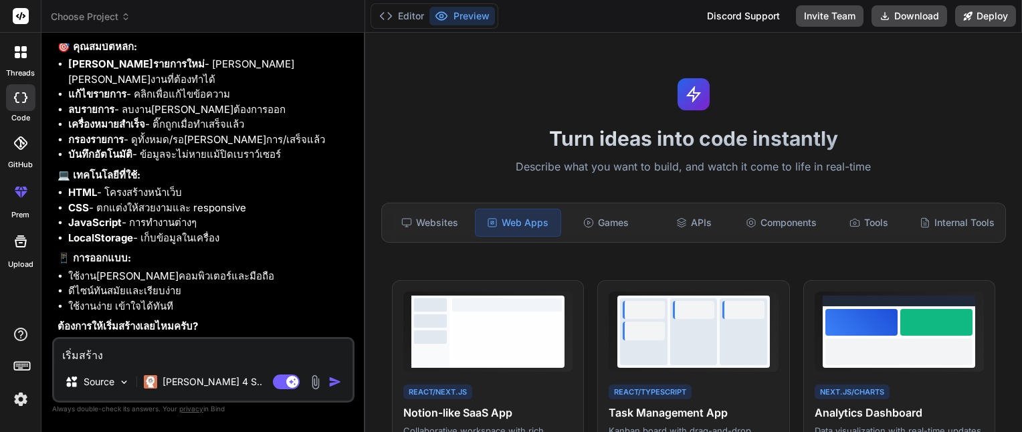
type textarea "เริ่มสร้างไ"
type textarea "x"
type textarea "เริ่มสร้างได"
type textarea "x"
type textarea "เริ่มสร้างได้"
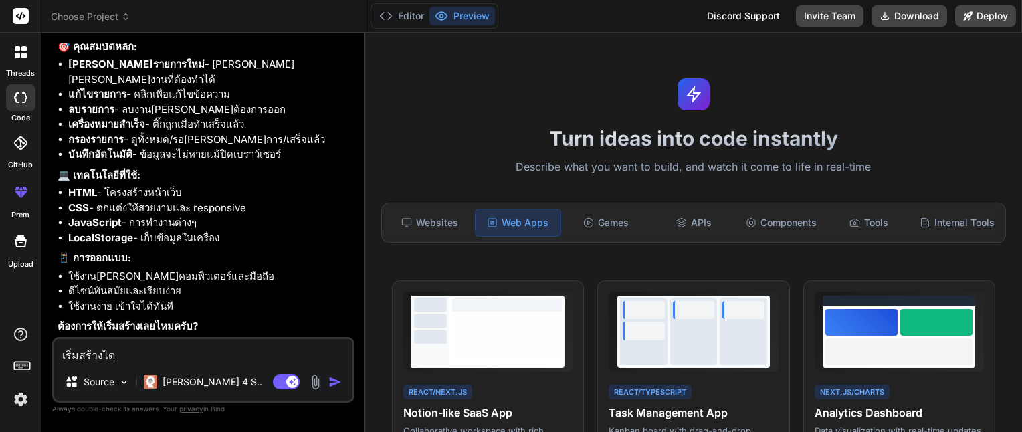
type textarea "x"
type textarea "เริ่มสร้างได้เ"
type textarea "x"
type textarea "เริ่มสร้างได้เล"
type textarea "x"
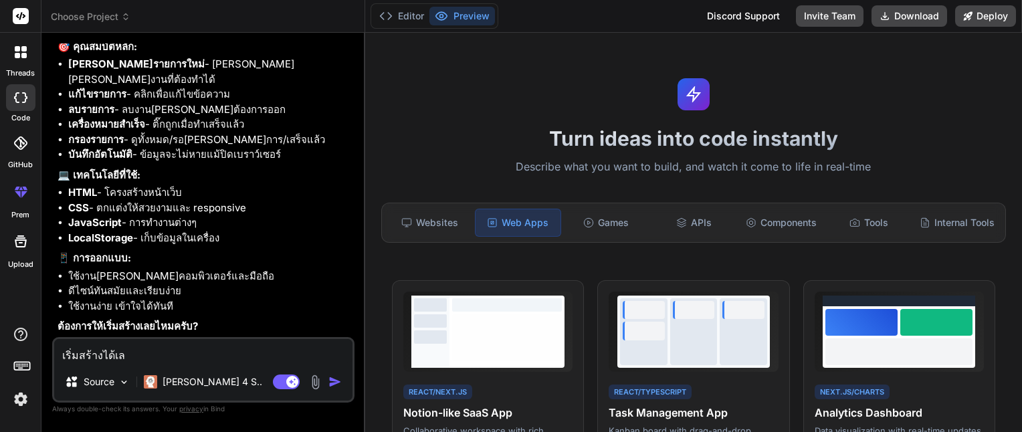
type textarea "เริ่มสร้างได้เลย"
type textarea "x"
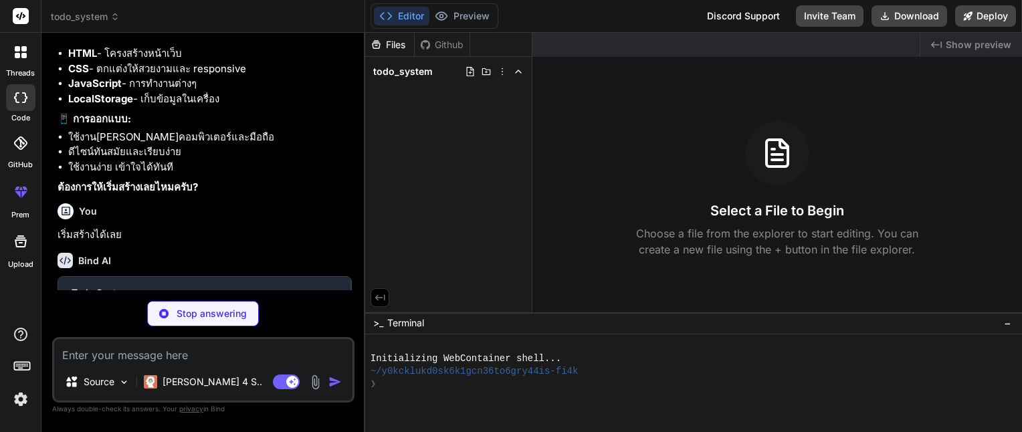
scroll to position [582, 0]
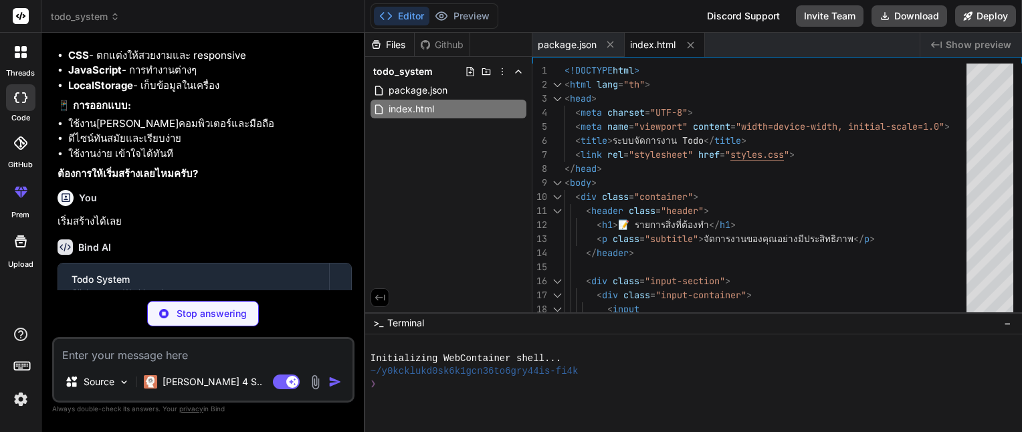
type textarea "x"
type textarea "font-size: 1rem; } }"
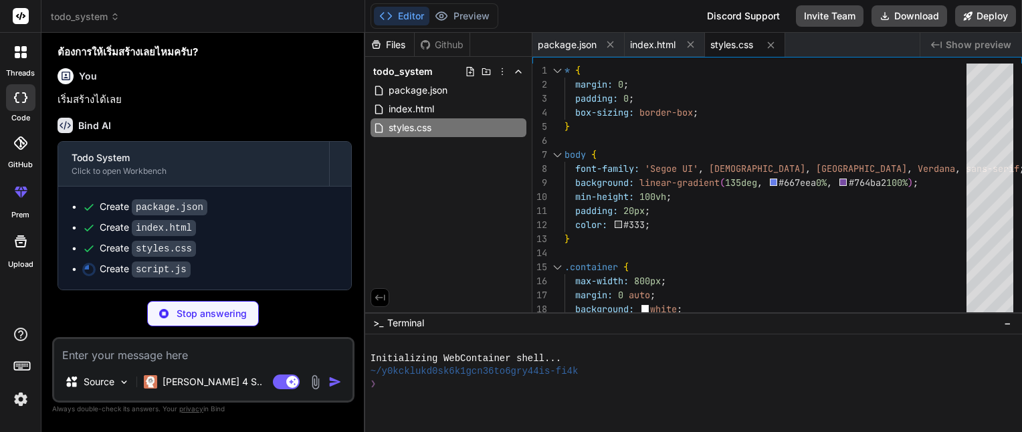
scroll to position [717, 0]
type textarea "x"
type textarea "if ('serviceWorker' in navigator) { window.addEventListener('load', () => { // …"
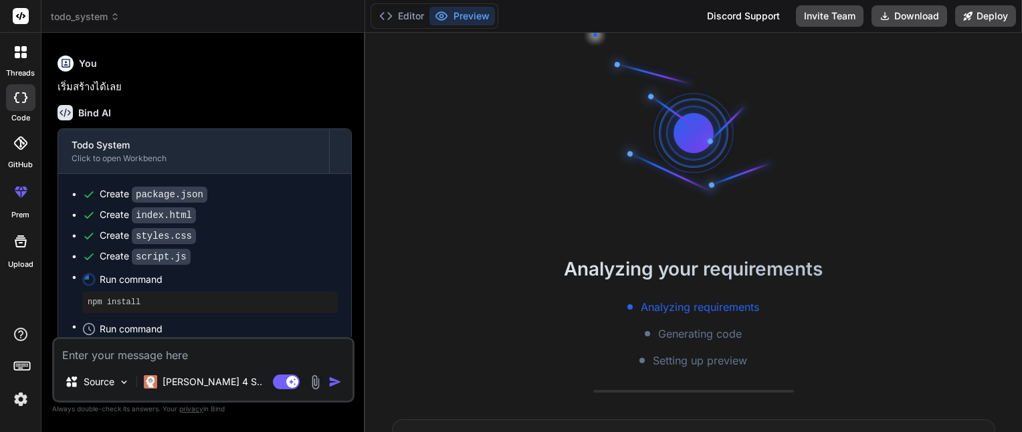
scroll to position [128, 0]
type textarea "x"
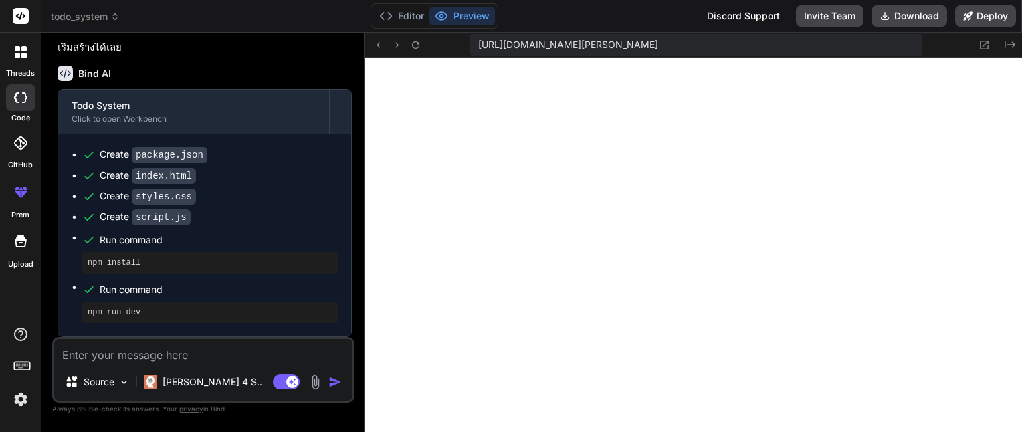
scroll to position [770, 0]
click at [160, 356] on textarea at bounding box center [203, 351] width 298 height 24
type textarea "ท"
type textarea "x"
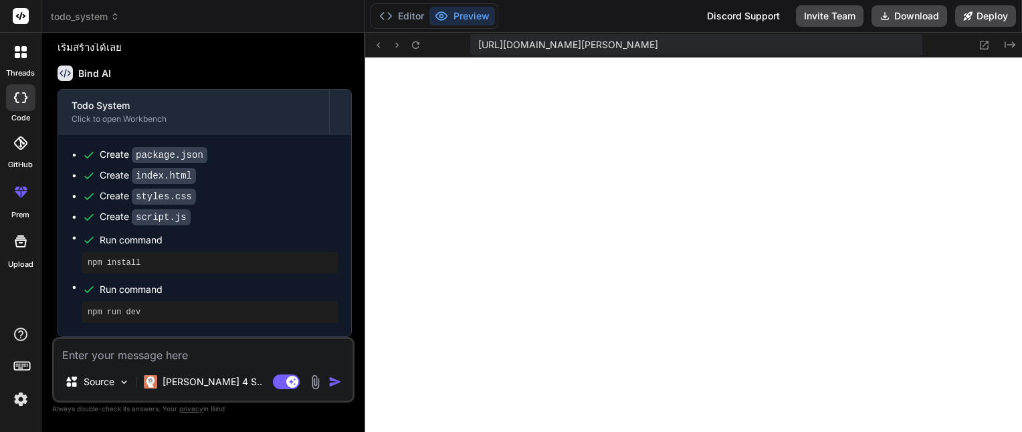
type textarea "แ"
type textarea "x"
type textarea "แก"
type textarea "x"
type textarea "แก้"
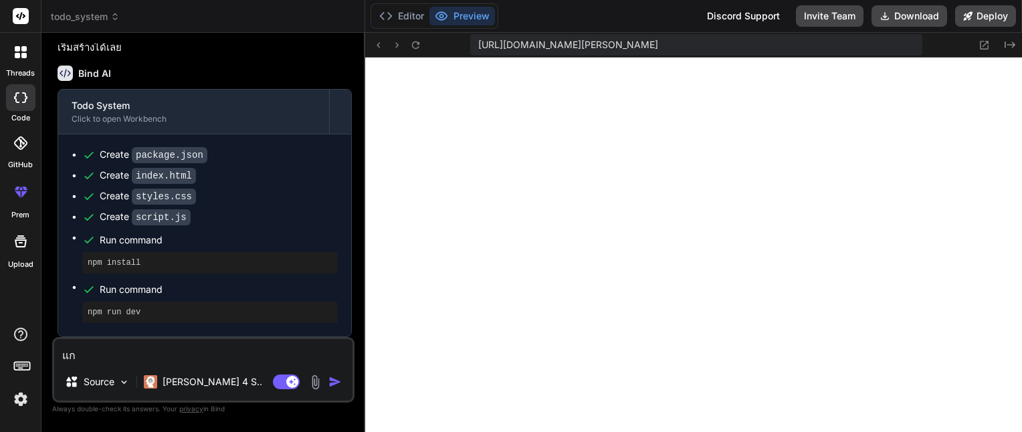
type textarea "x"
type textarea "แก้ไ"
type textarea "x"
type textarea "แก้ไข"
type textarea "x"
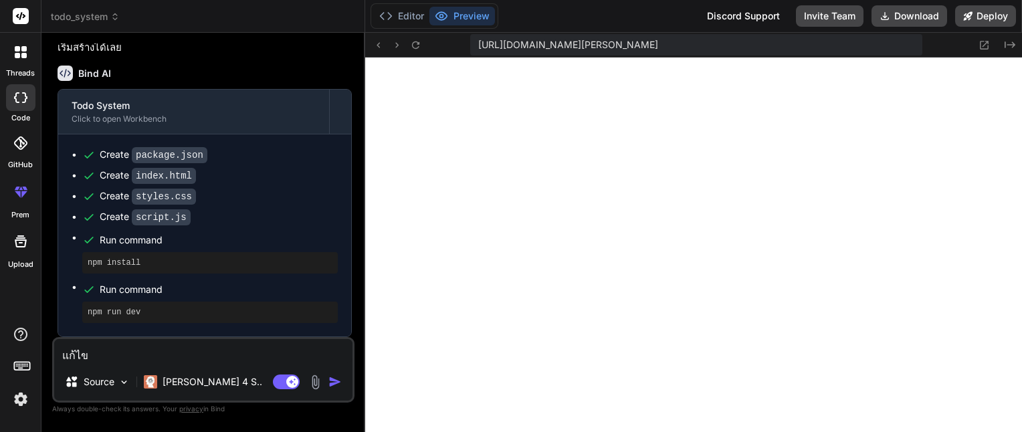
type textarea "แก้ไขธ"
type textarea "x"
type textarea "แก้ไขธี"
type textarea "x"
type textarea "แก้ไขธีม"
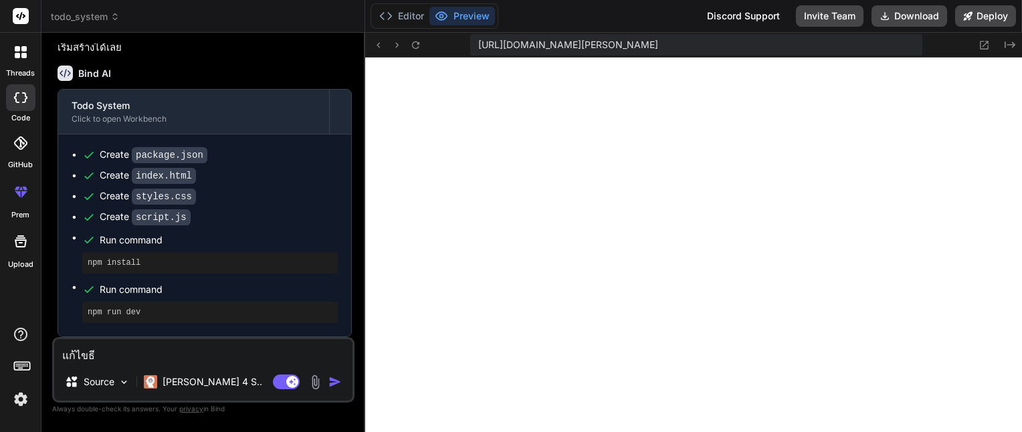
type textarea "x"
type textarea "แก้ไขธีม"
type textarea "x"
type textarea "แก้ไขธีม ๊"
type textarea "x"
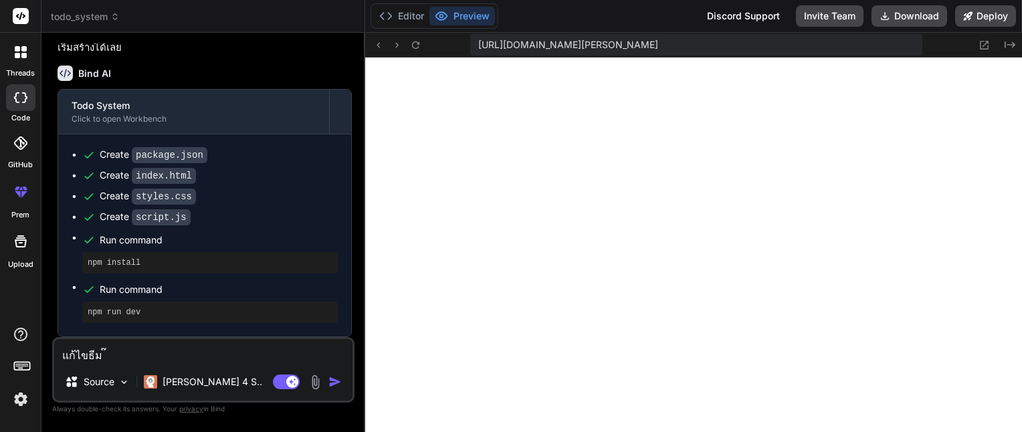
type textarea "แก้ไขธีม ๊ณ"
type textarea "x"
type textarea "แก้ไขธีม ๊"
type textarea "x"
type textarea "แก้ไขธีม"
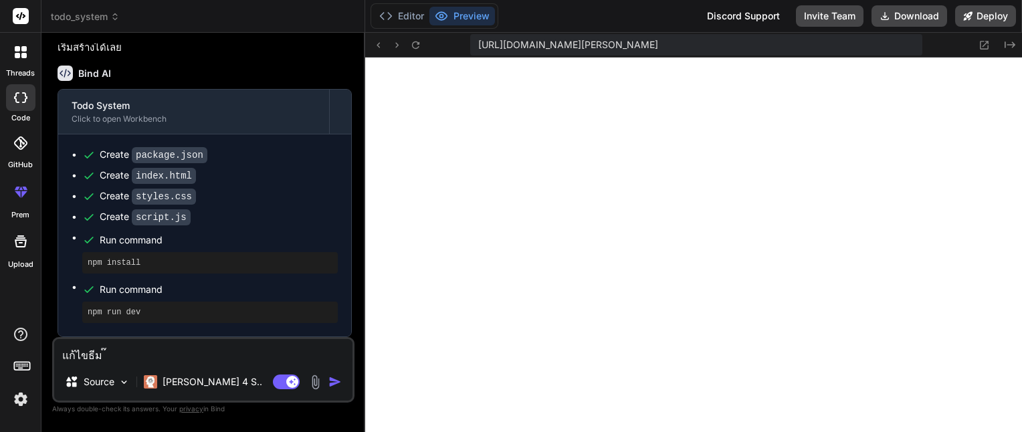
type textarea "x"
type textarea "แก้ไขธีม U"
type textarea "x"
type textarea "แก้ไขธีม UI"
type textarea "x"
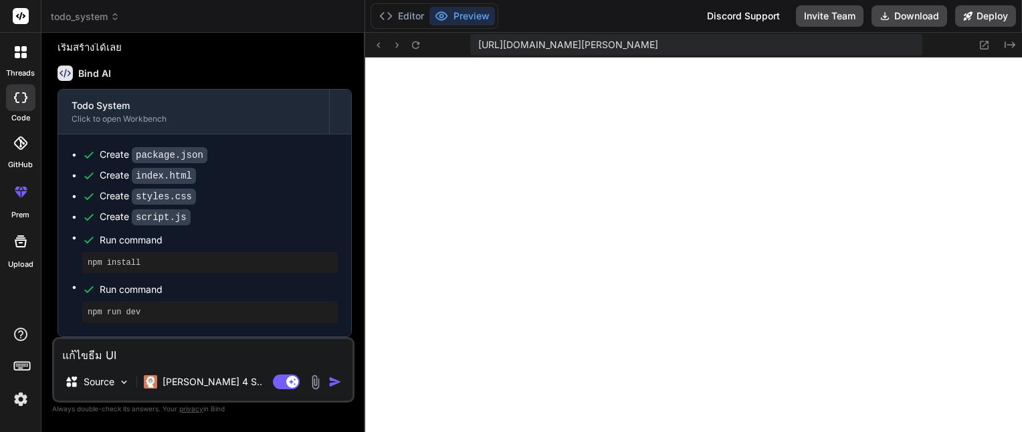
type textarea "แก้ไขธีม UIU"
type textarea "x"
type textarea "แก้ไขธีม UIUX"
type textarea "x"
type textarea "แก้ไขธีม UIUX"
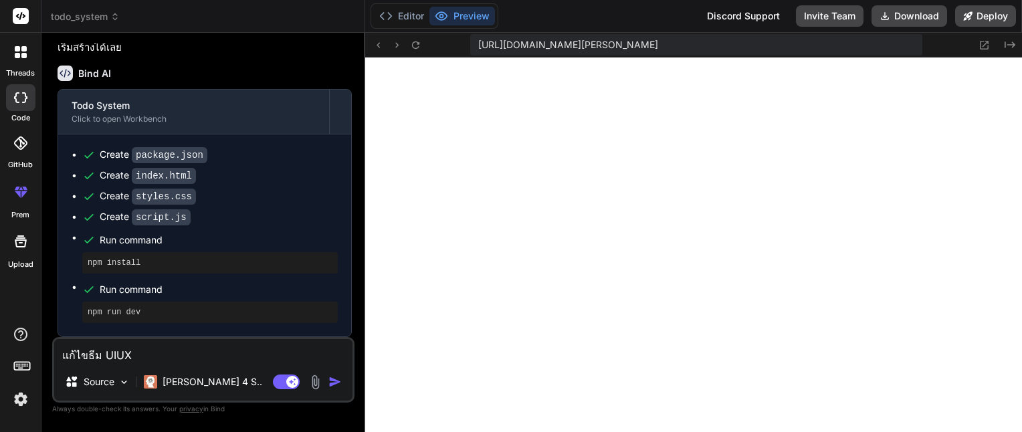
type textarea "x"
type textarea "แก้ไขธีม UIUX ใ"
type textarea "x"
type textarea "แก้ไขธีม UIUX ให"
type textarea "x"
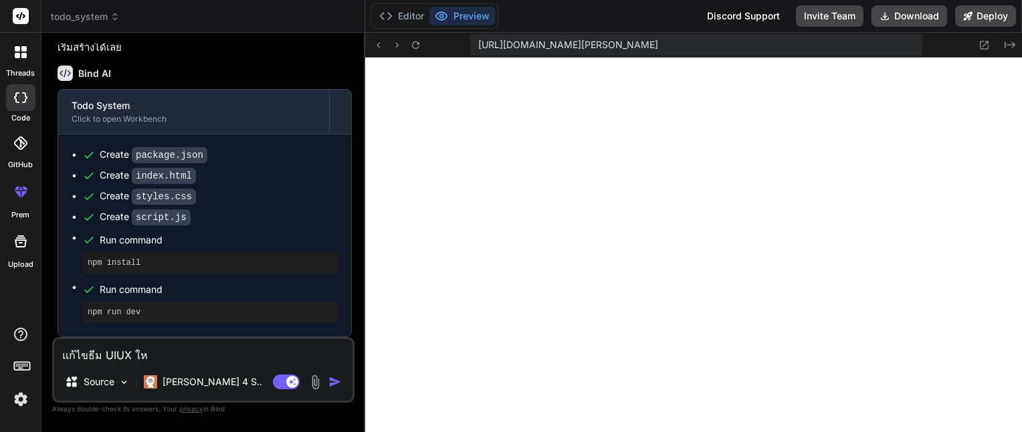
type textarea "แก้ไขธีม UIUX ให้"
type textarea "x"
type textarea "แก้ไขธีม UIUX ให้ด"
type textarea "x"
type textarea "แก้ไขธีม UIUX ให้ดู"
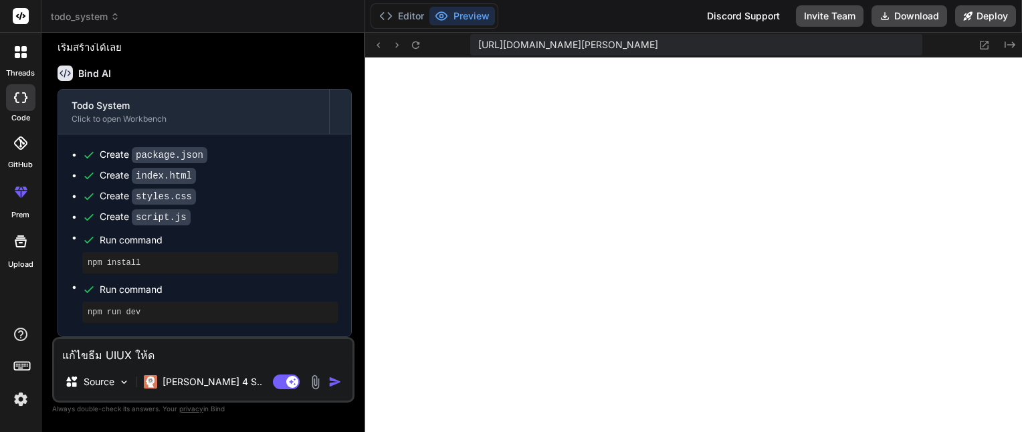
type textarea "x"
type textarea "แก้ไขธีม UIUX ให้ดูป"
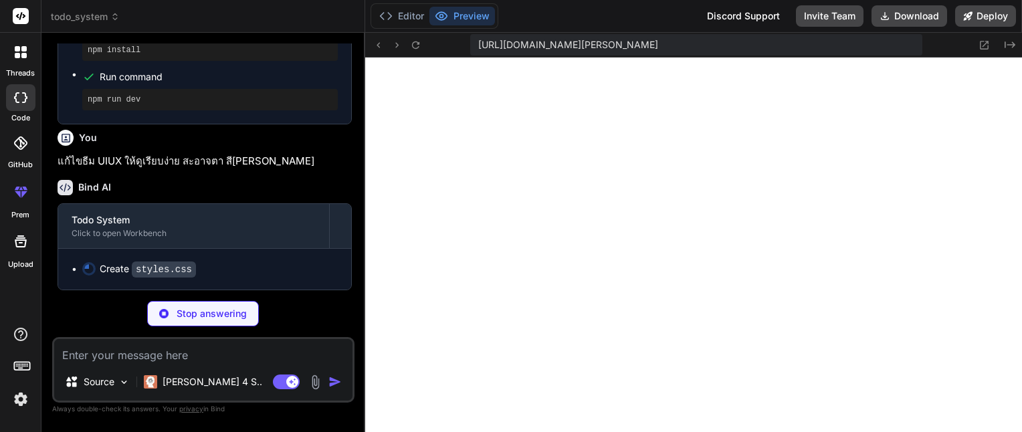
scroll to position [982, 0]
click at [19, 201] on div at bounding box center [21, 192] width 32 height 32
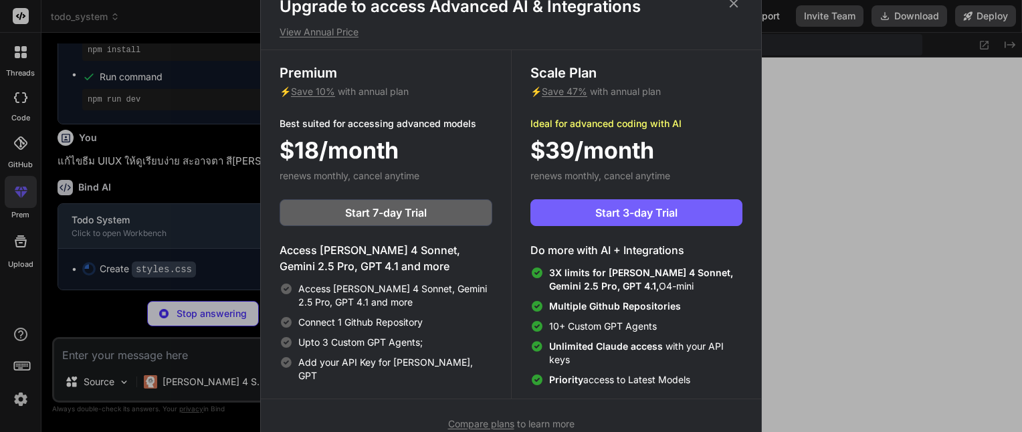
scroll to position [0, 0]
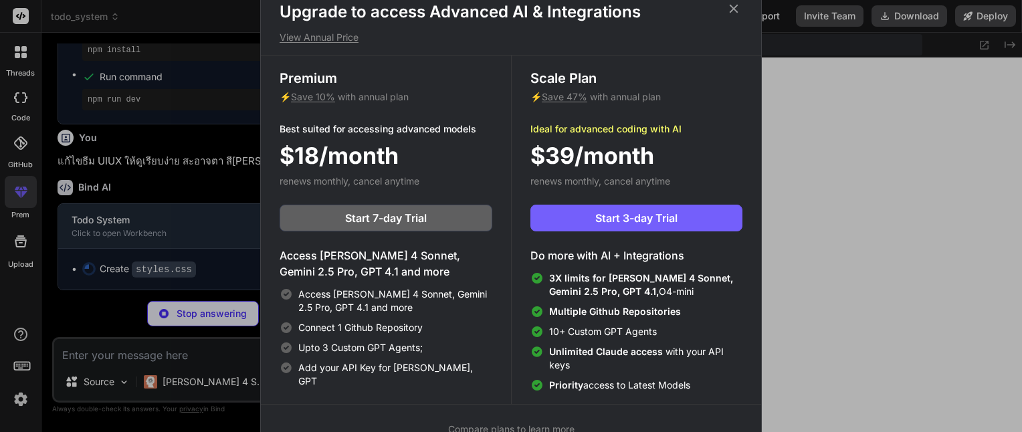
click at [738, 8] on icon at bounding box center [733, 8] width 15 height 15
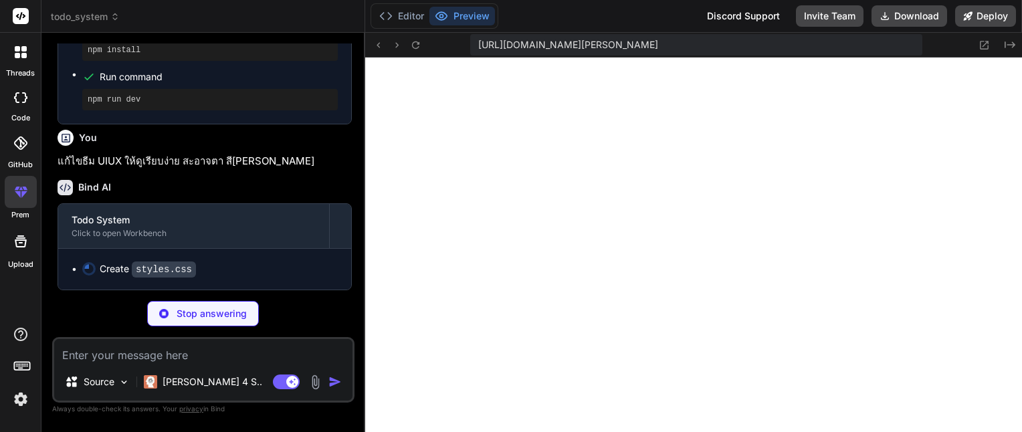
click at [177, 271] on code "styles.css" at bounding box center [164, 269] width 64 height 16
click at [410, 19] on button "Editor" at bounding box center [401, 16] width 55 height 19
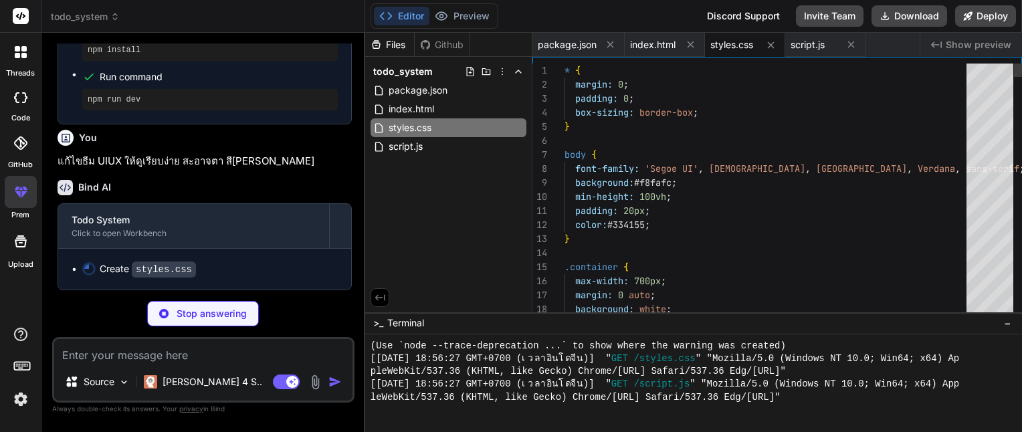
scroll to position [935, 0]
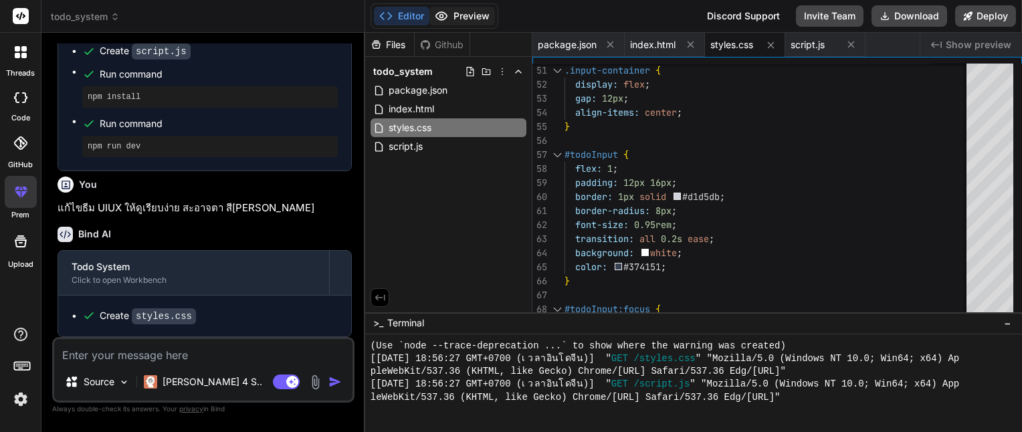
click at [471, 15] on button "Preview" at bounding box center [462, 16] width 66 height 19
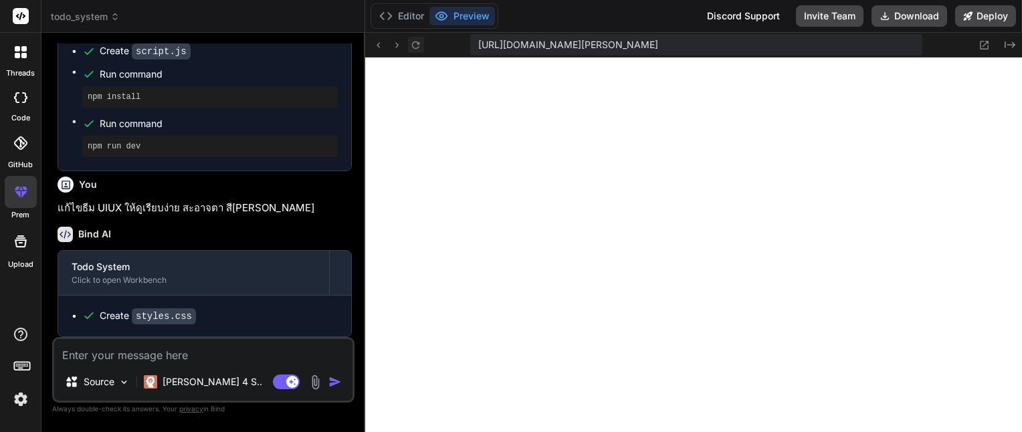
click at [412, 37] on button at bounding box center [416, 45] width 16 height 16
click at [150, 354] on textarea at bounding box center [203, 351] width 298 height 24
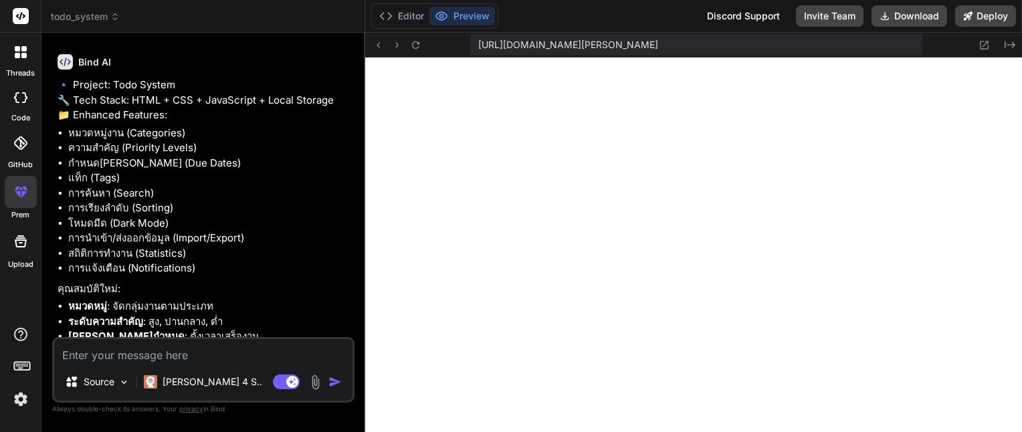
scroll to position [1393, 0]
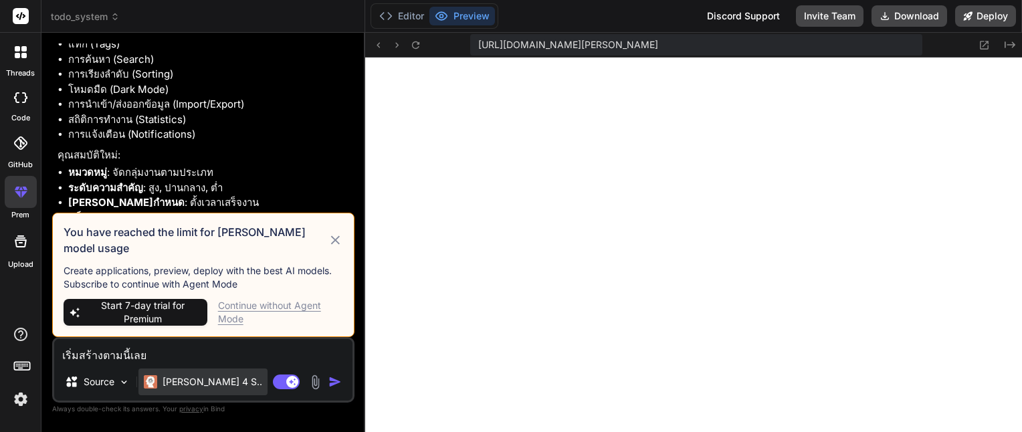
click at [206, 392] on div "Claude 4 S.." at bounding box center [202, 381] width 129 height 27
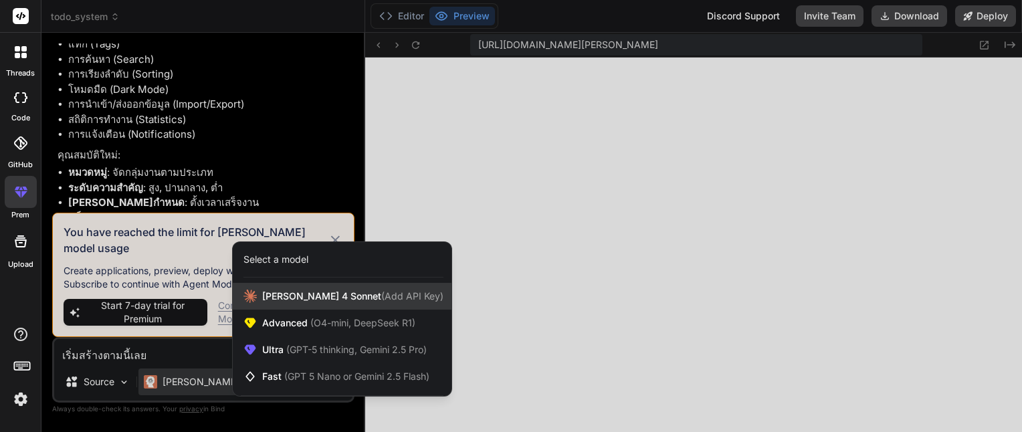
click at [381, 302] on span "Claude 4 Sonnet (Add API Key)" at bounding box center [352, 296] width 181 height 13
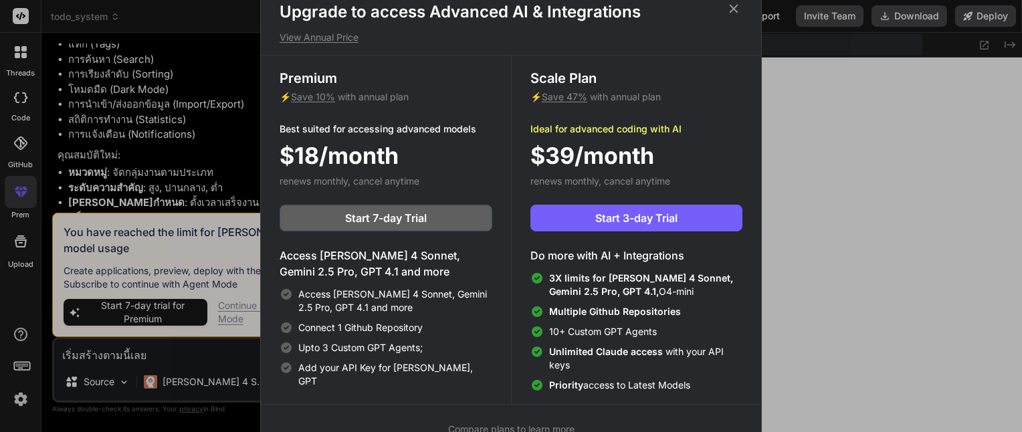
click at [731, 11] on icon at bounding box center [733, 9] width 9 height 9
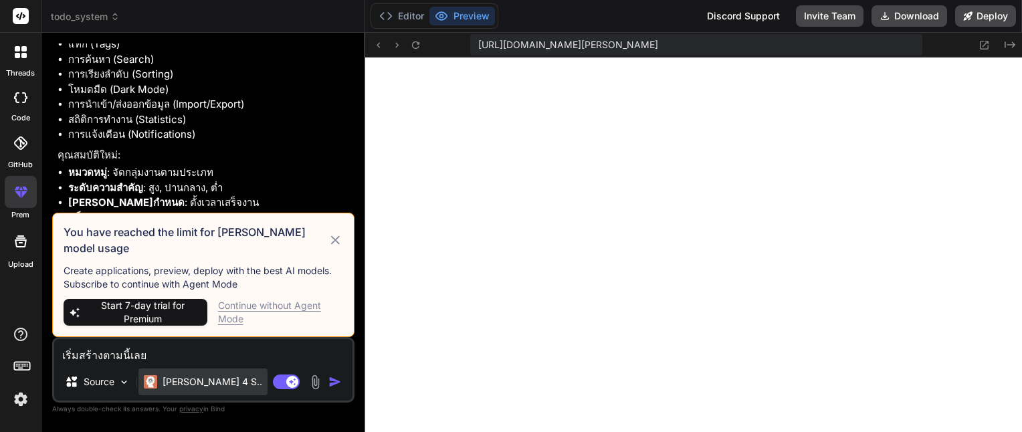
click at [171, 385] on p "Claude 4 S.." at bounding box center [212, 381] width 100 height 13
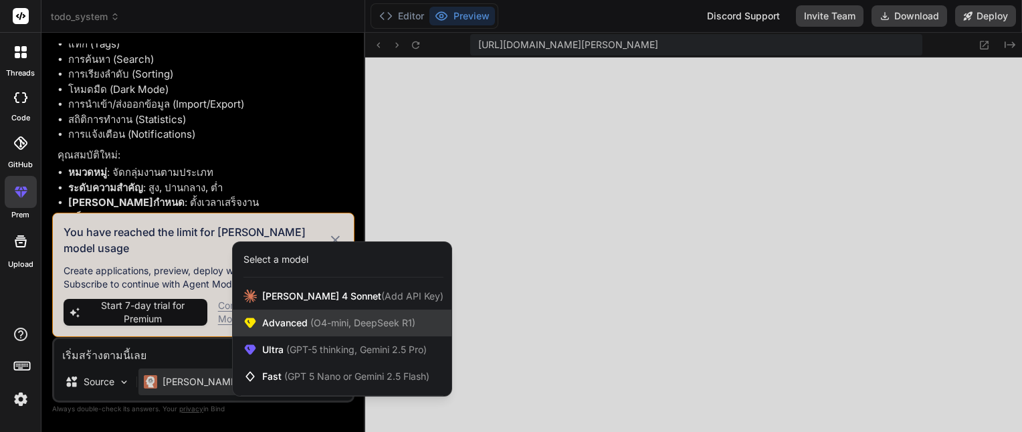
click at [273, 321] on span "Advanced (O4-mini, DeepSeek R1)" at bounding box center [338, 322] width 153 height 13
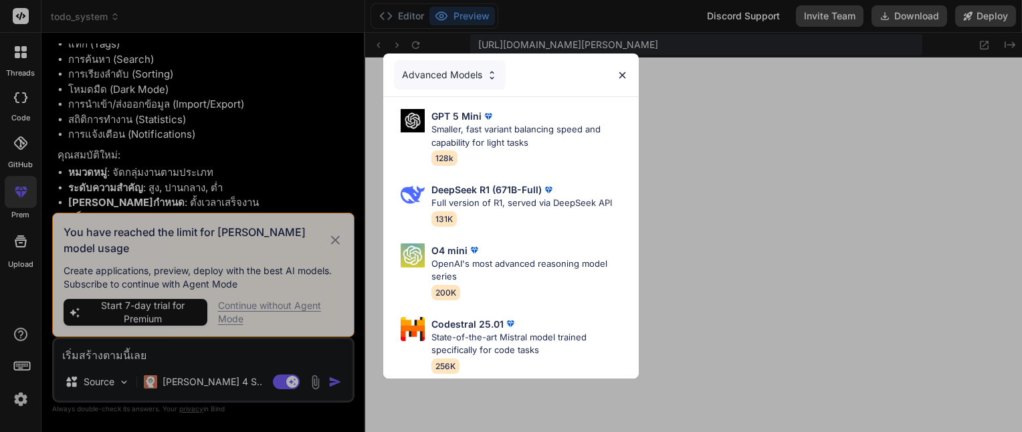
click at [623, 70] on img at bounding box center [621, 75] width 11 height 11
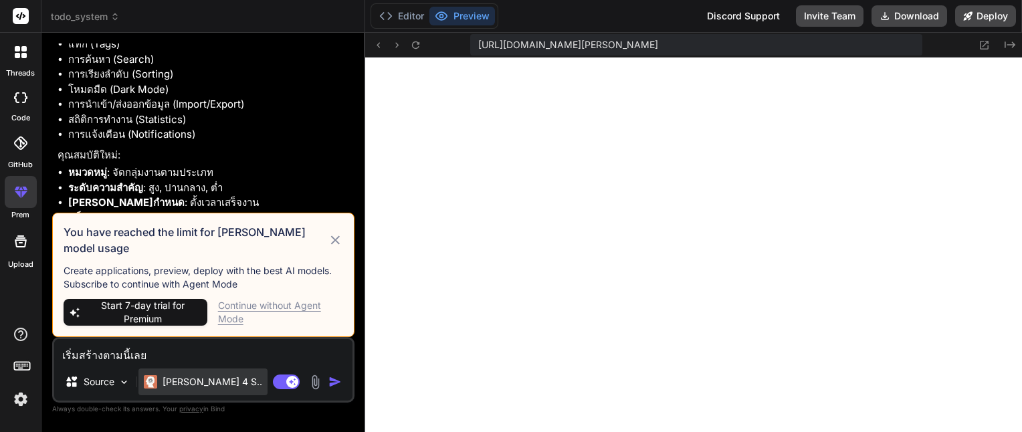
click at [195, 392] on div "Claude 4 S.." at bounding box center [202, 381] width 129 height 27
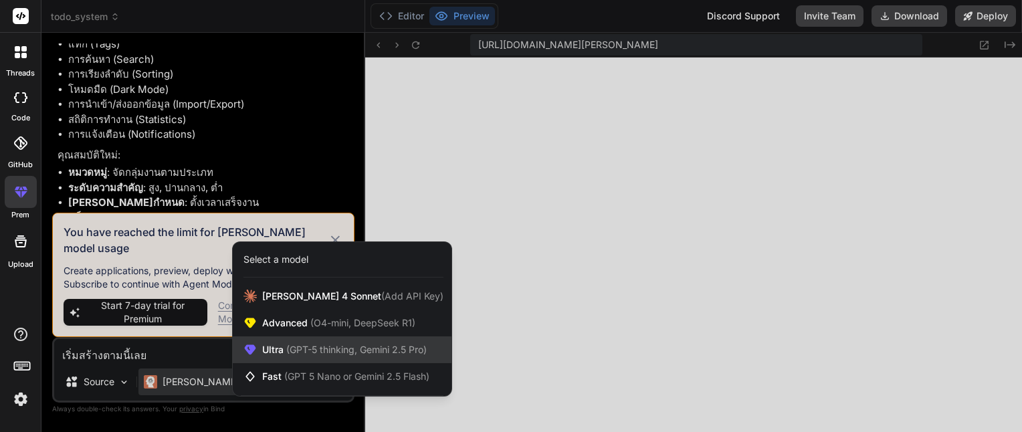
click at [287, 354] on span "(GPT-5 thinking, Gemini 2.5 Pro)" at bounding box center [355, 349] width 143 height 11
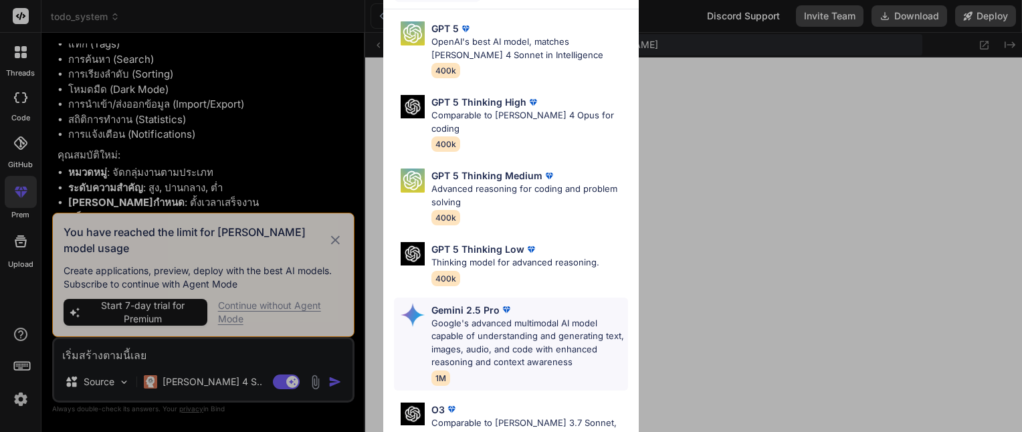
scroll to position [0, 0]
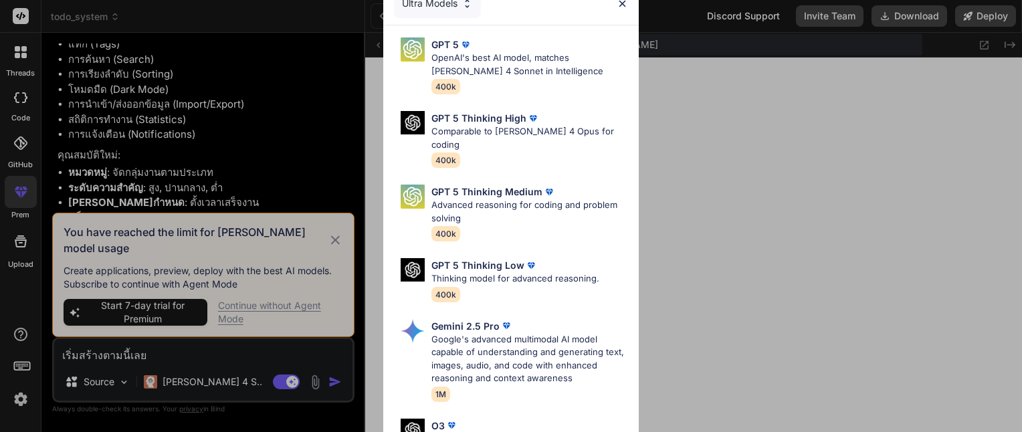
click at [186, 376] on div "Ultra Models GPT 5 OpenAI's best AI model, matches Claude 4 Sonnet in Intellige…" at bounding box center [511, 216] width 1022 height 432
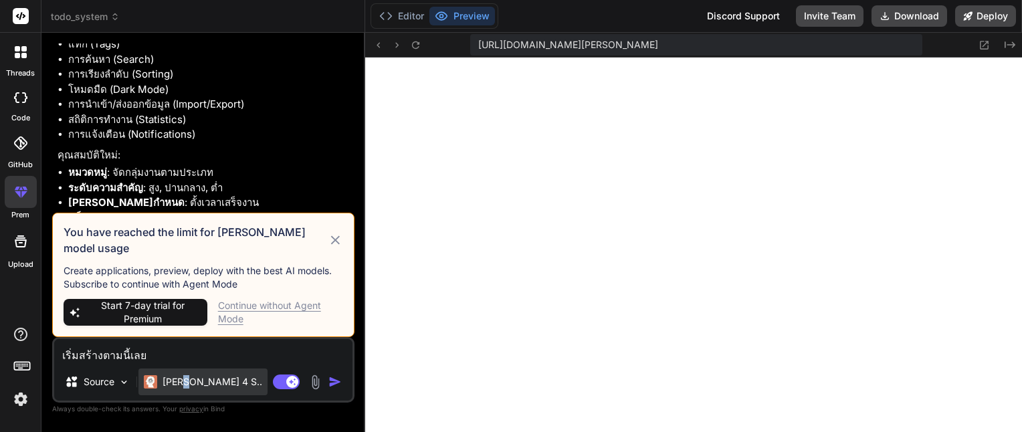
click at [185, 380] on p "Claude 4 S.." at bounding box center [212, 381] width 100 height 13
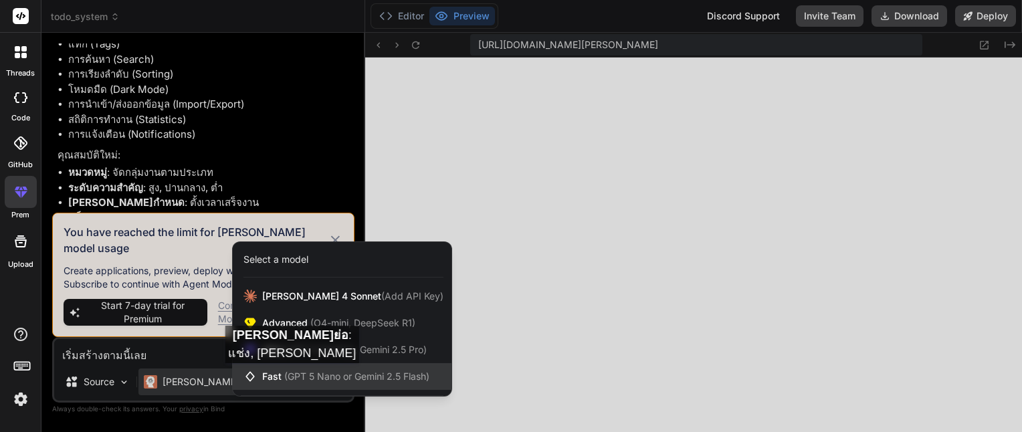
click at [281, 376] on span "Fast (GPT 5 Nano or Gemini 2.5 Flash)" at bounding box center [345, 376] width 167 height 13
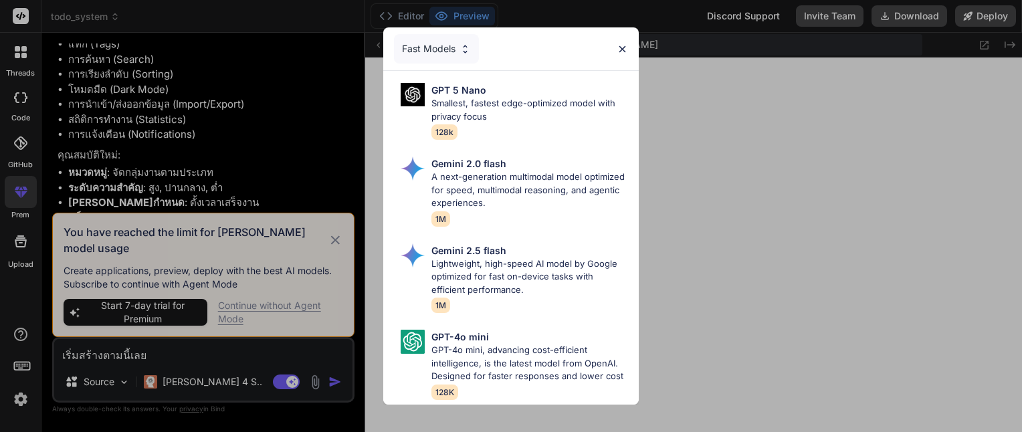
click at [284, 233] on div "Fast Models GPT 5 Nano Smallest, fastest edge-optimized model with privacy focu…" at bounding box center [511, 216] width 1022 height 432
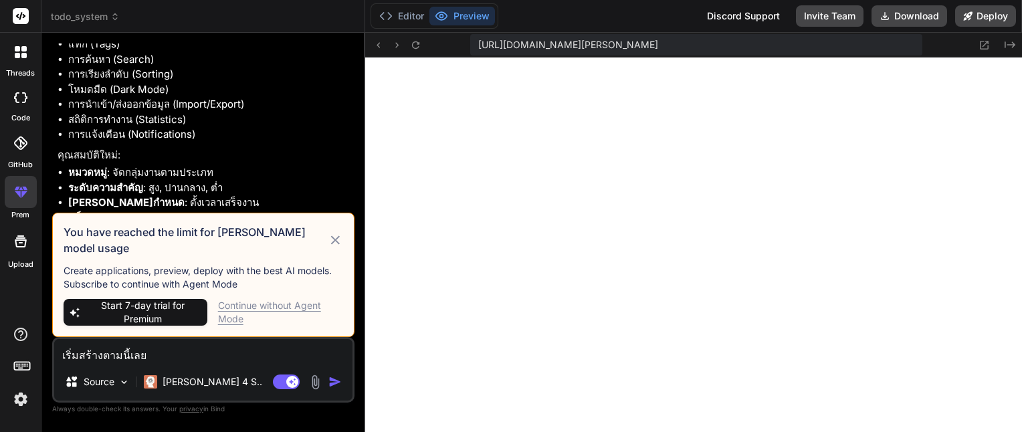
click at [302, 306] on div "Continue without Agent Mode" at bounding box center [280, 312] width 125 height 27
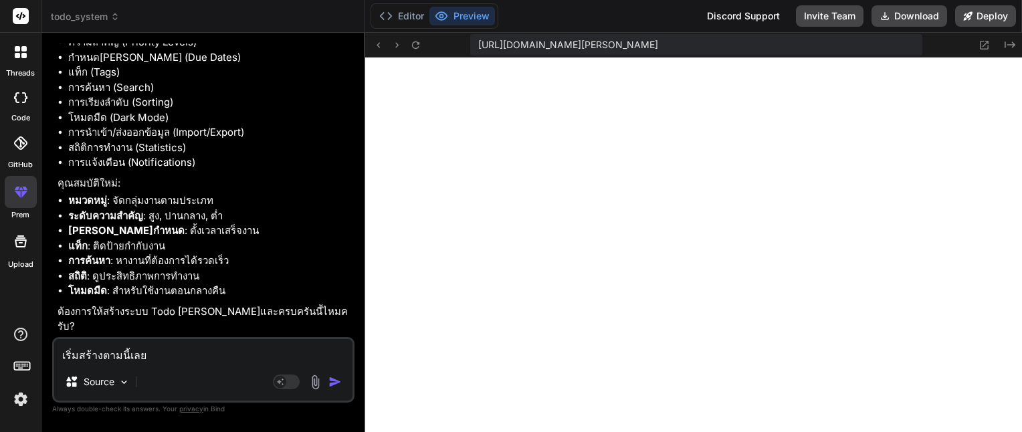
click at [233, 358] on textarea "เริ่มสร้างตามนี้เลย" at bounding box center [203, 351] width 298 height 24
click at [333, 382] on img "button" at bounding box center [334, 381] width 13 height 13
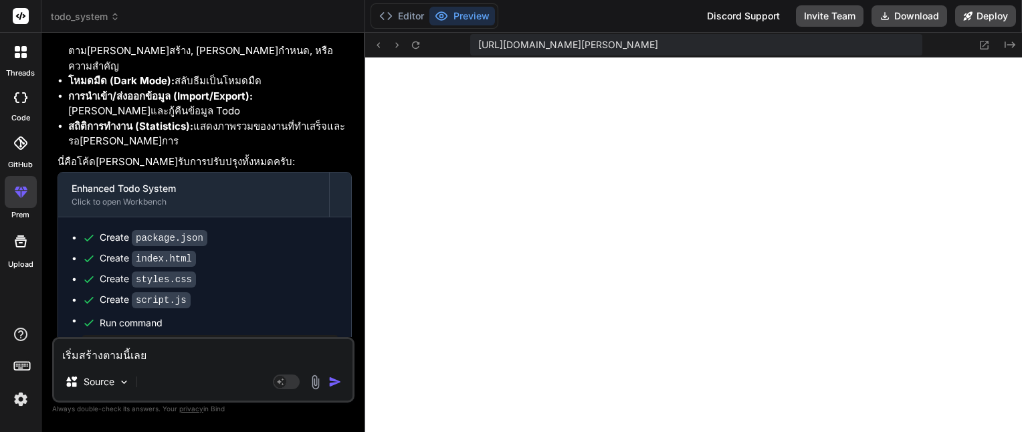
scroll to position [2006, 0]
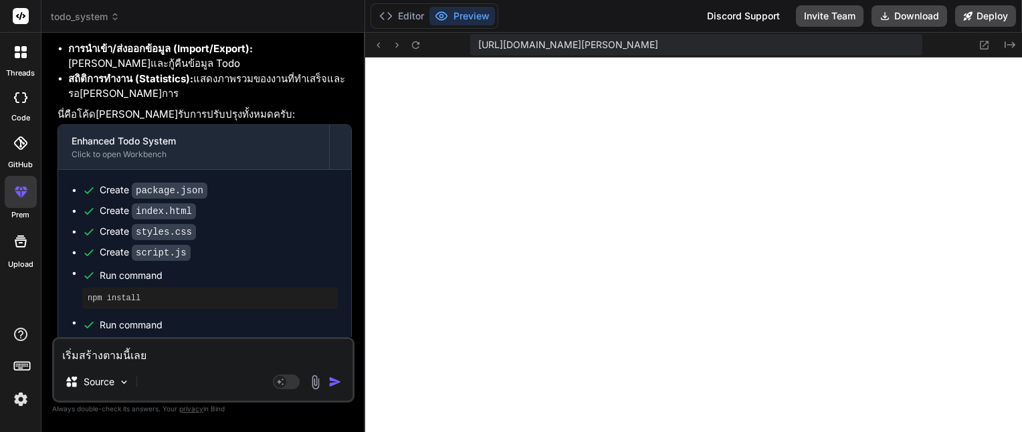
click at [15, 243] on icon at bounding box center [21, 241] width 12 height 12
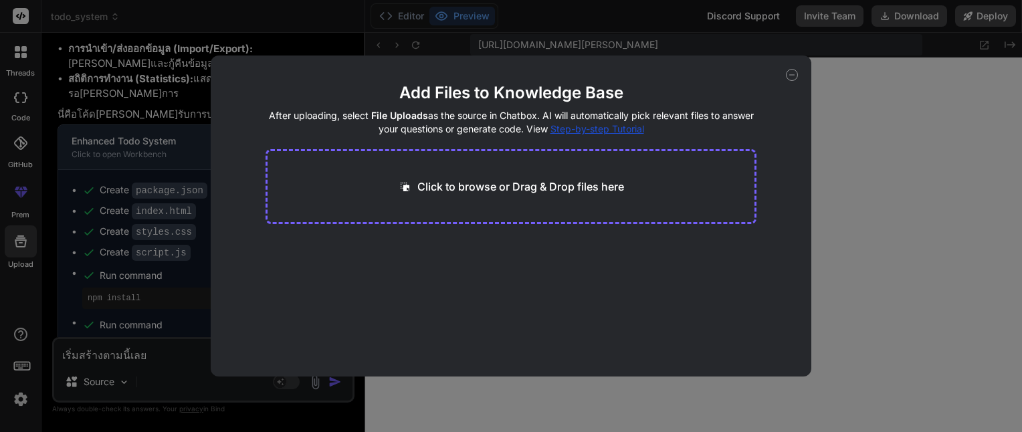
click at [790, 75] on icon at bounding box center [792, 75] width 12 height 12
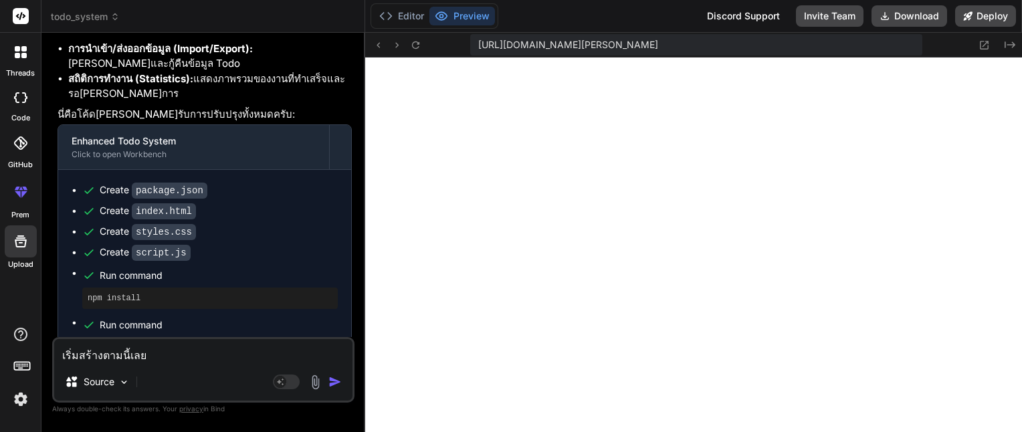
click at [25, 153] on div at bounding box center [20, 142] width 29 height 29
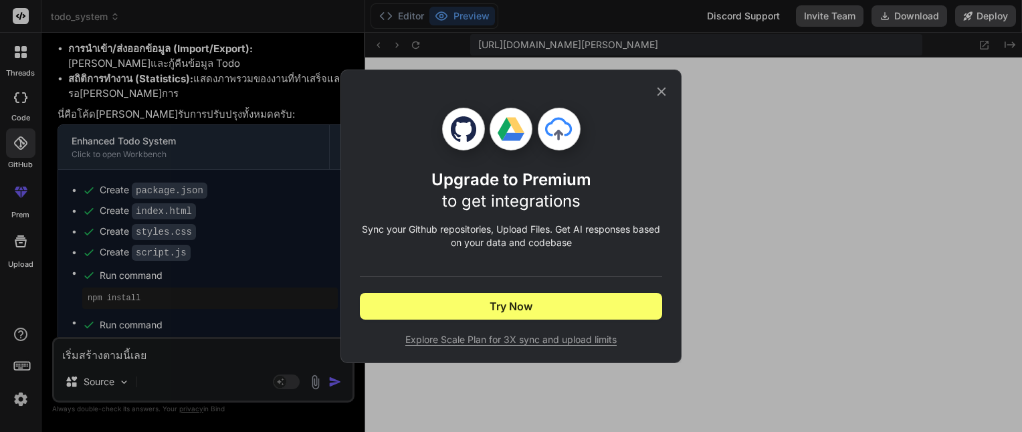
click at [661, 94] on icon at bounding box center [661, 91] width 15 height 15
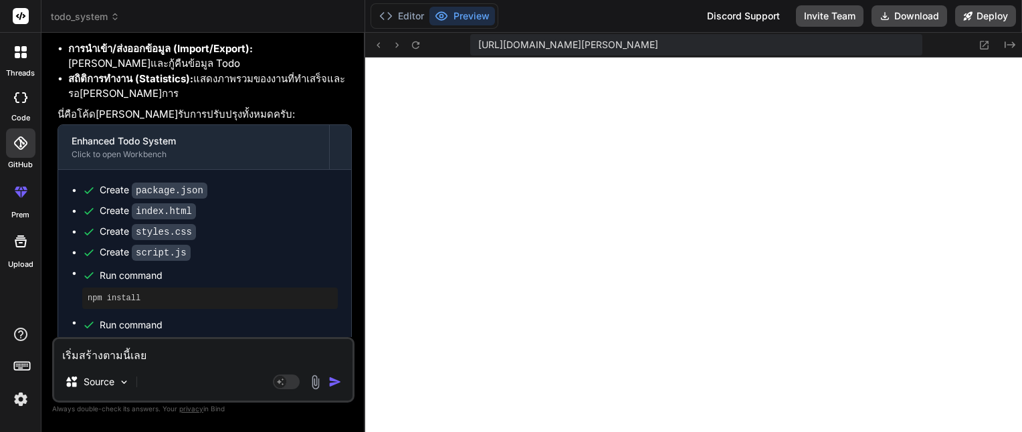
click at [23, 94] on icon at bounding box center [20, 97] width 13 height 11
click at [18, 64] on div at bounding box center [21, 52] width 28 height 28
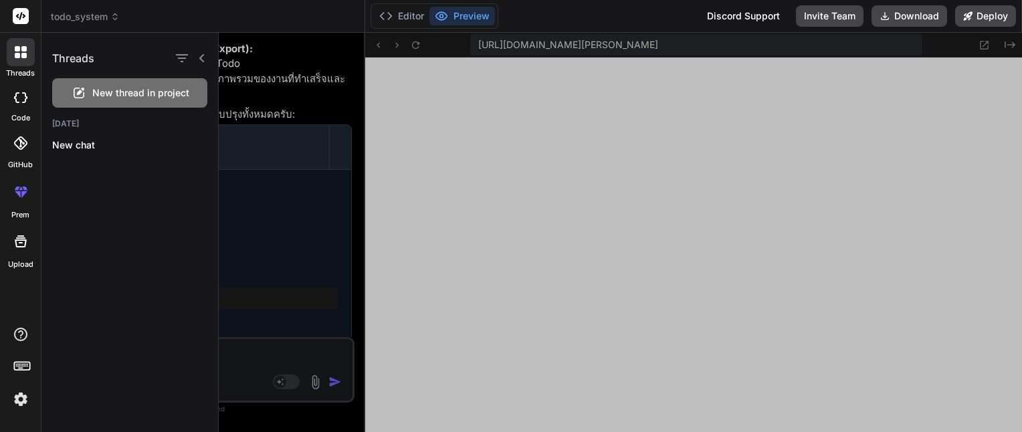
click at [19, 394] on img at bounding box center [20, 399] width 23 height 23
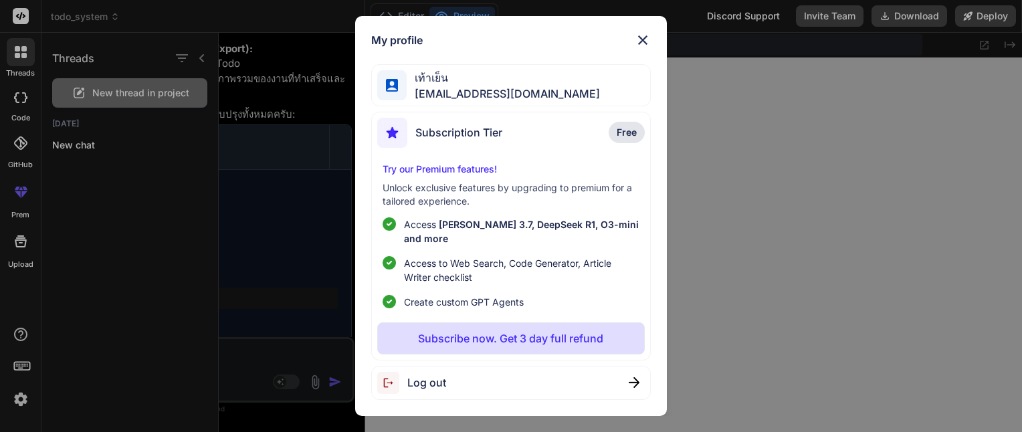
click at [733, 260] on div "My profile เท้าเย็น dwsuppakit@gmail.com Subscription Tier Free Try our Premium…" at bounding box center [511, 216] width 1022 height 432
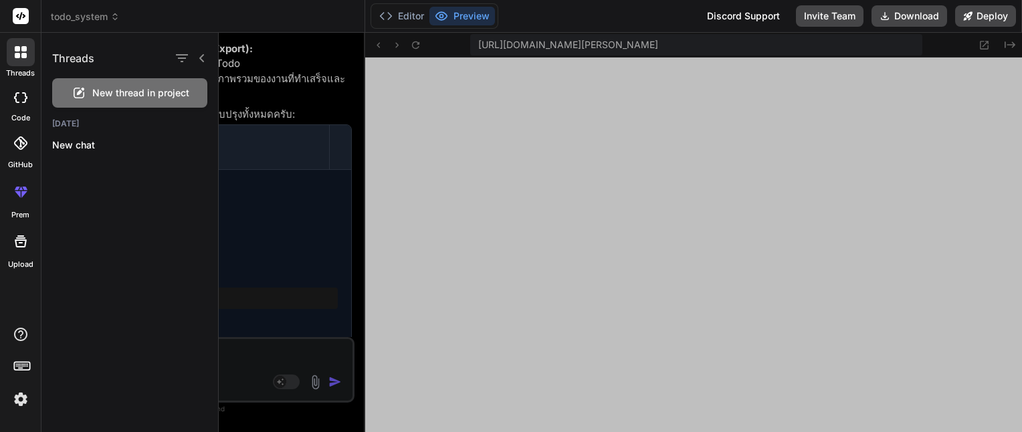
click at [202, 60] on icon at bounding box center [201, 58] width 5 height 8
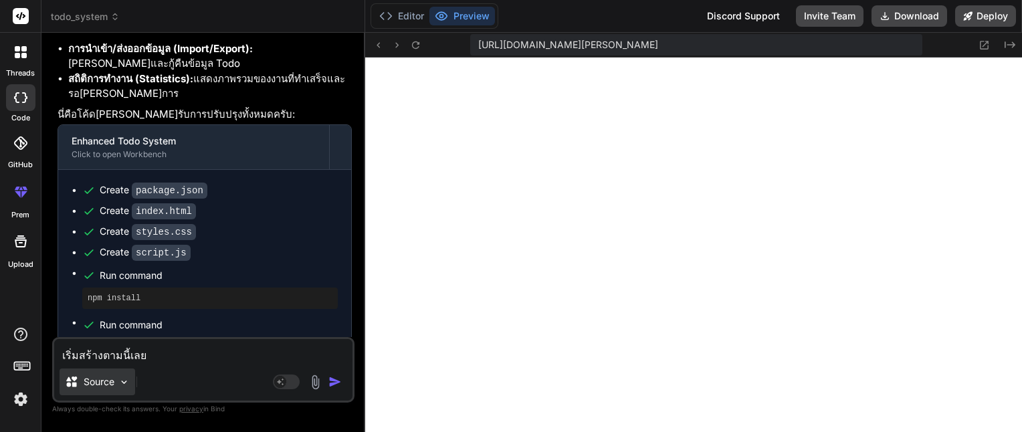
click at [124, 383] on img at bounding box center [123, 381] width 11 height 11
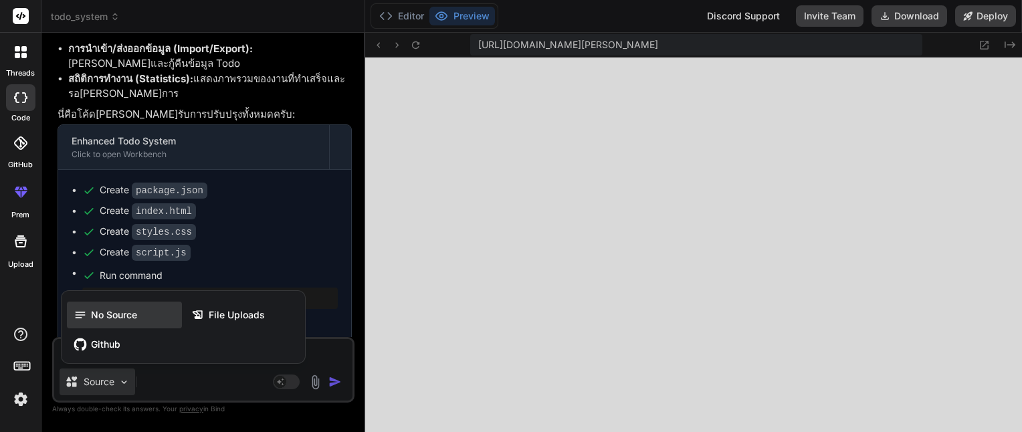
click at [140, 321] on div "No Source" at bounding box center [124, 315] width 115 height 27
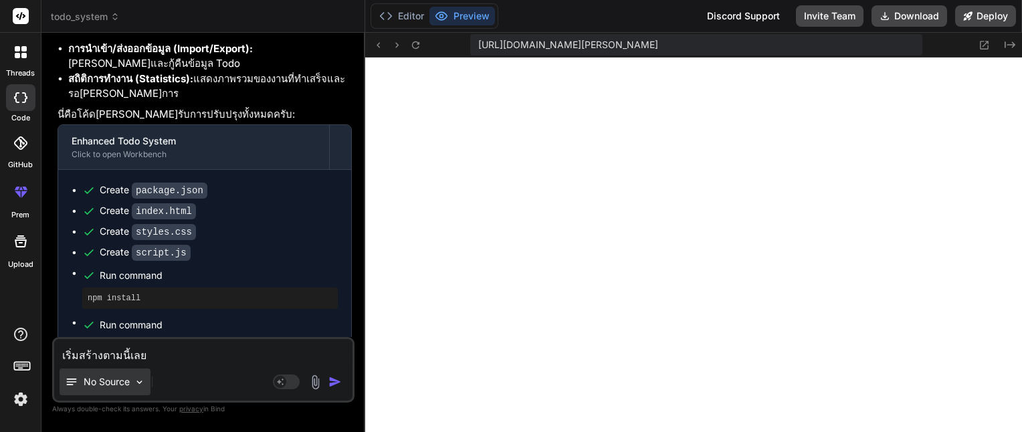
click at [122, 378] on p "No Source" at bounding box center [107, 381] width 46 height 13
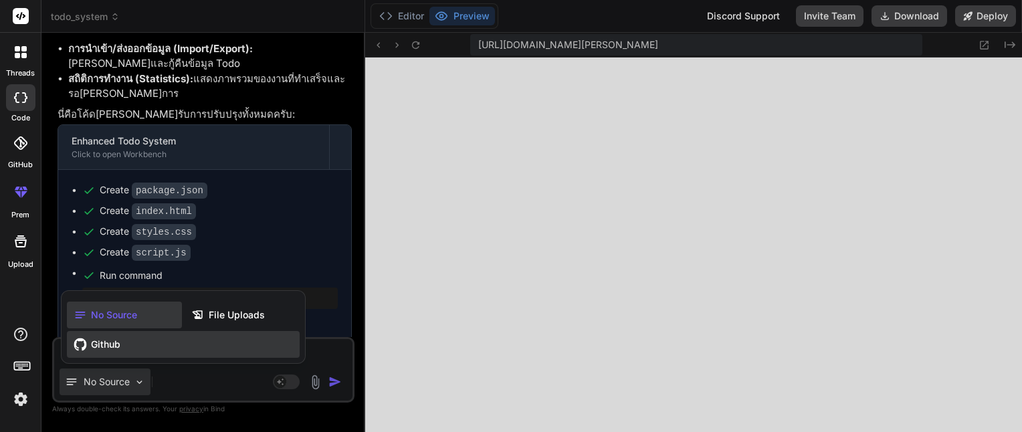
click at [120, 353] on div "Github" at bounding box center [183, 344] width 233 height 27
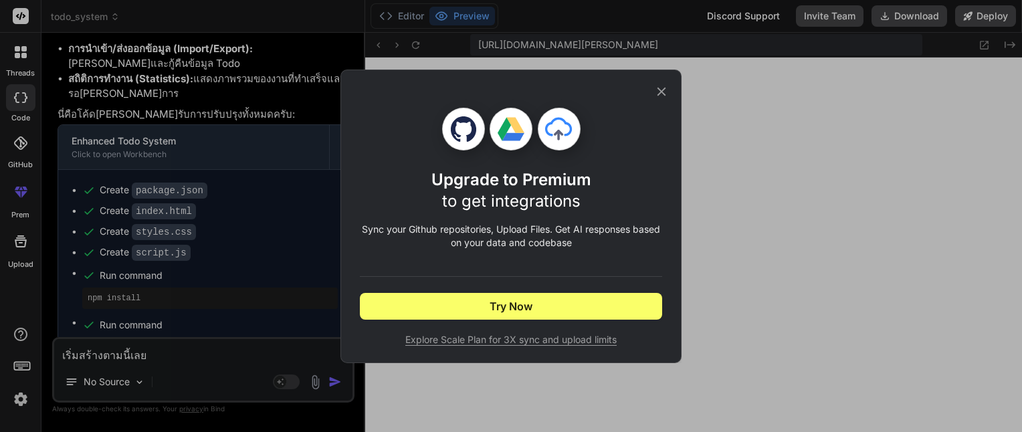
click at [659, 92] on icon at bounding box center [661, 91] width 15 height 15
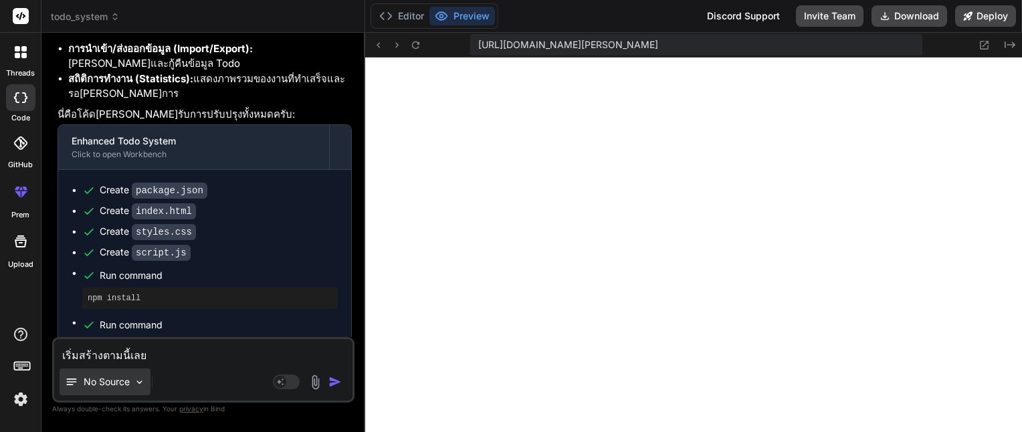
drag, startPoint x: 104, startPoint y: 398, endPoint x: 106, endPoint y: 389, distance: 9.1
click at [104, 394] on div "No Source" at bounding box center [102, 384] width 96 height 32
click at [106, 388] on p "No Source" at bounding box center [107, 381] width 46 height 13
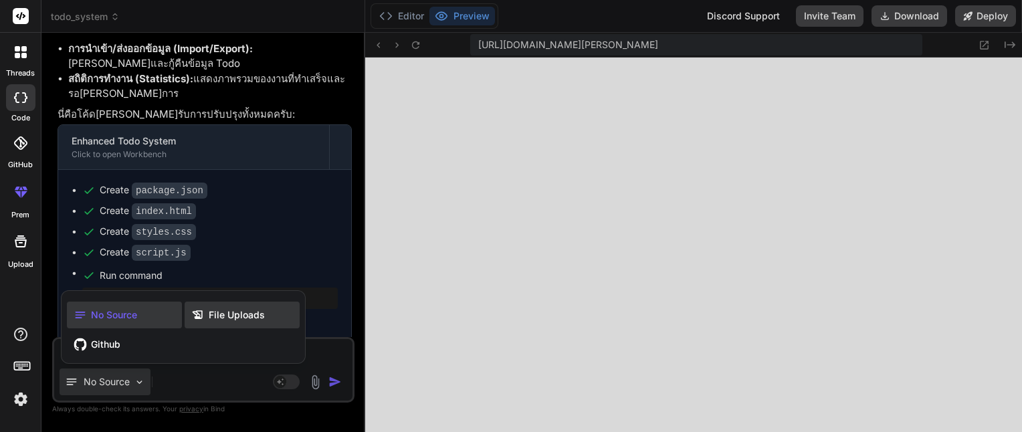
click at [207, 318] on icon at bounding box center [199, 314] width 17 height 13
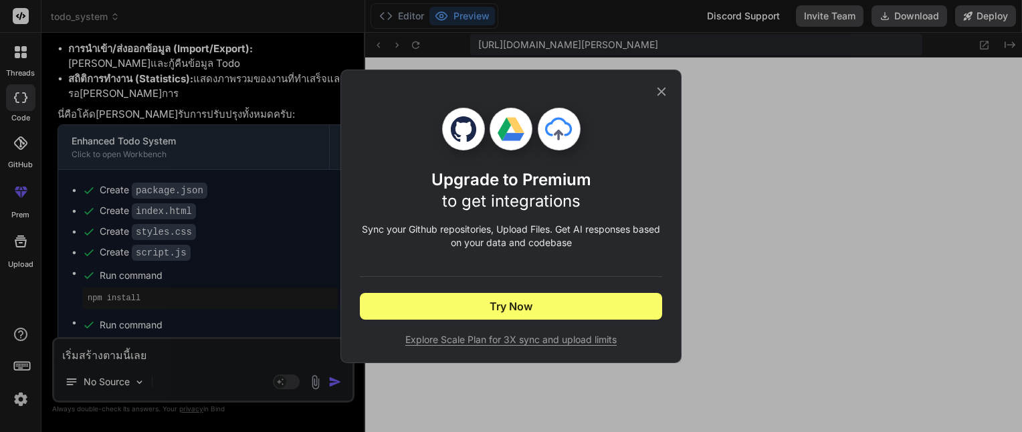
click at [665, 91] on icon at bounding box center [661, 91] width 15 height 15
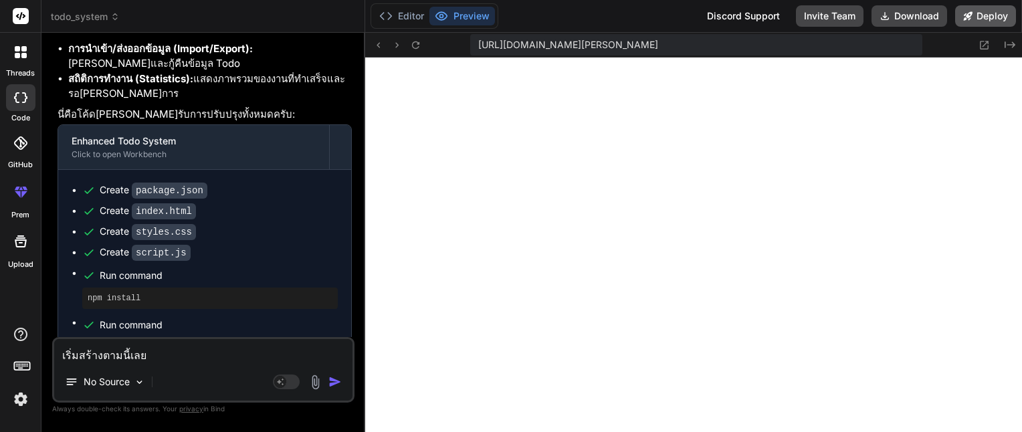
click at [972, 14] on icon at bounding box center [968, 15] width 9 height 9
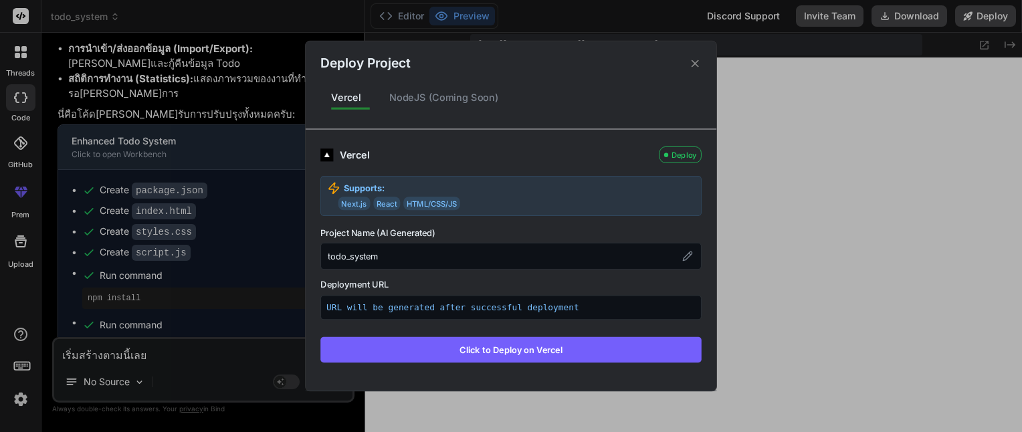
click at [473, 316] on div "URL will be generated after successful deployment" at bounding box center [510, 307] width 381 height 25
click at [433, 99] on div "NodeJS (Coming Soon)" at bounding box center [443, 98] width 131 height 28
click at [435, 102] on div "NodeJS (Coming Soon)" at bounding box center [443, 98] width 131 height 28
click at [366, 96] on div "Vercel" at bounding box center [345, 98] width 51 height 28
click at [695, 63] on icon at bounding box center [694, 63] width 7 height 7
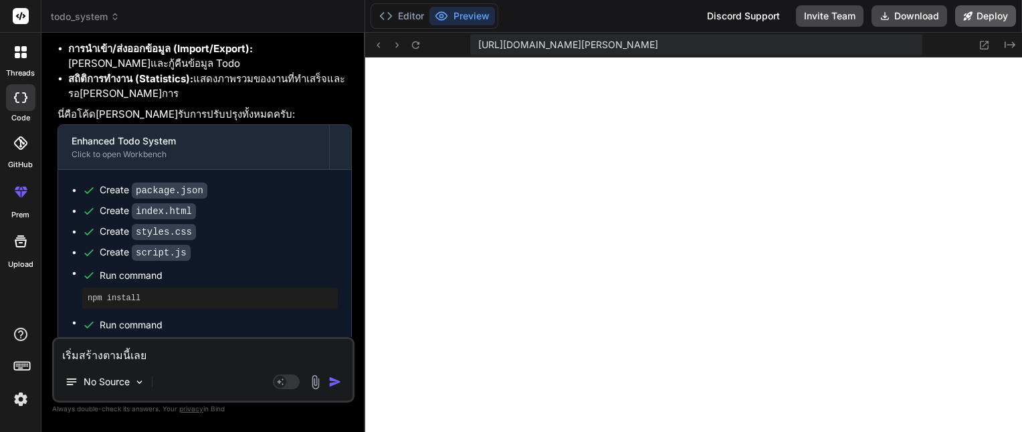
click at [980, 21] on button "Deploy" at bounding box center [985, 15] width 61 height 21
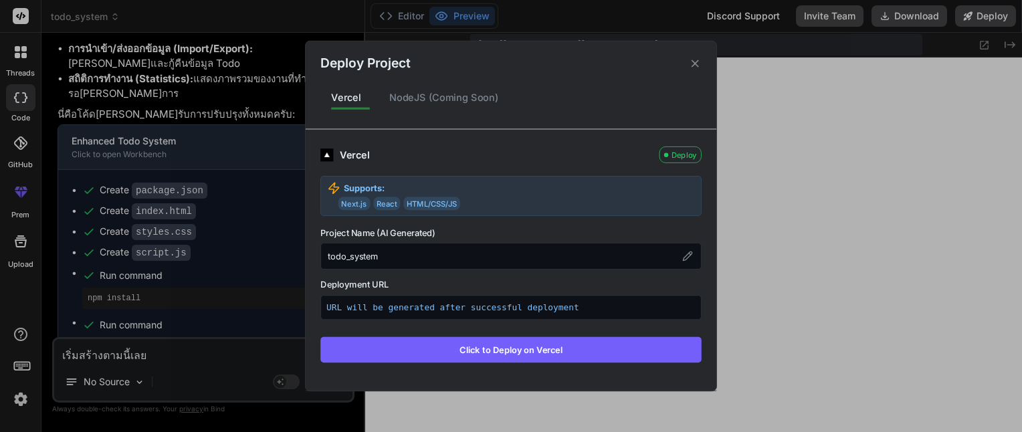
click at [693, 64] on icon at bounding box center [695, 63] width 13 height 13
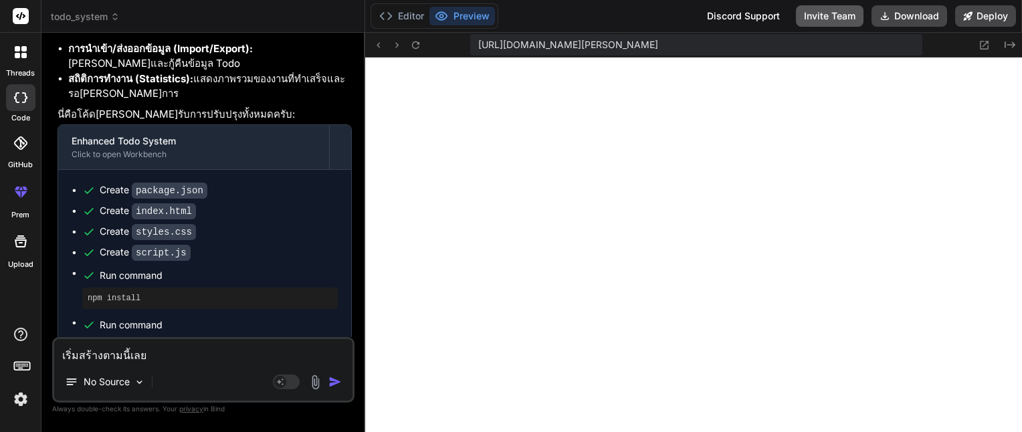
click at [829, 21] on button "Invite Team" at bounding box center [830, 15] width 68 height 21
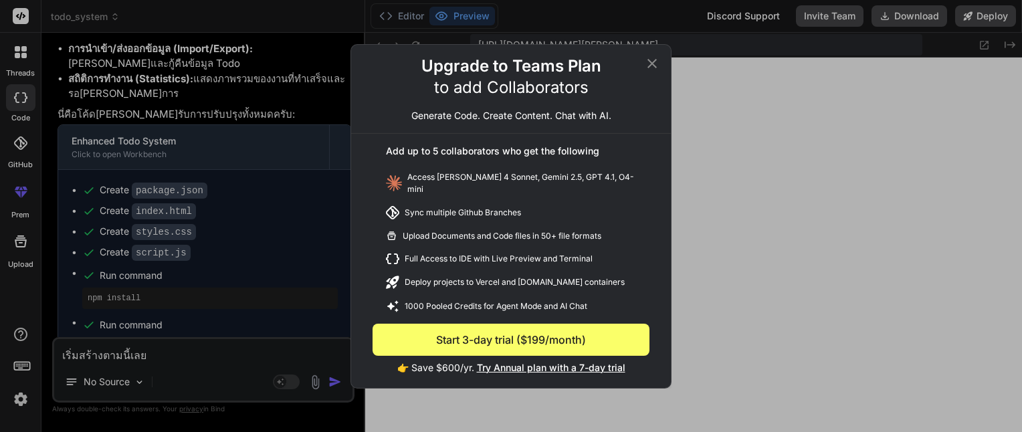
click at [651, 72] on icon at bounding box center [652, 63] width 16 height 16
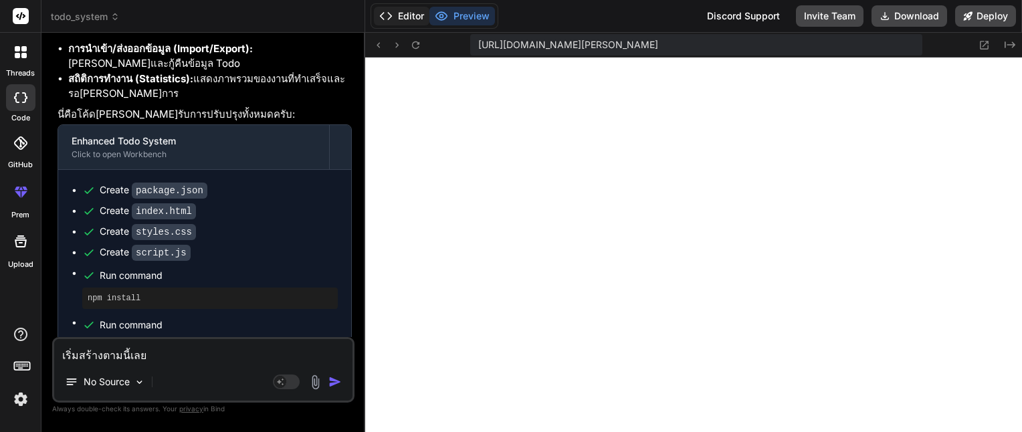
click at [409, 14] on button "Editor" at bounding box center [401, 16] width 55 height 19
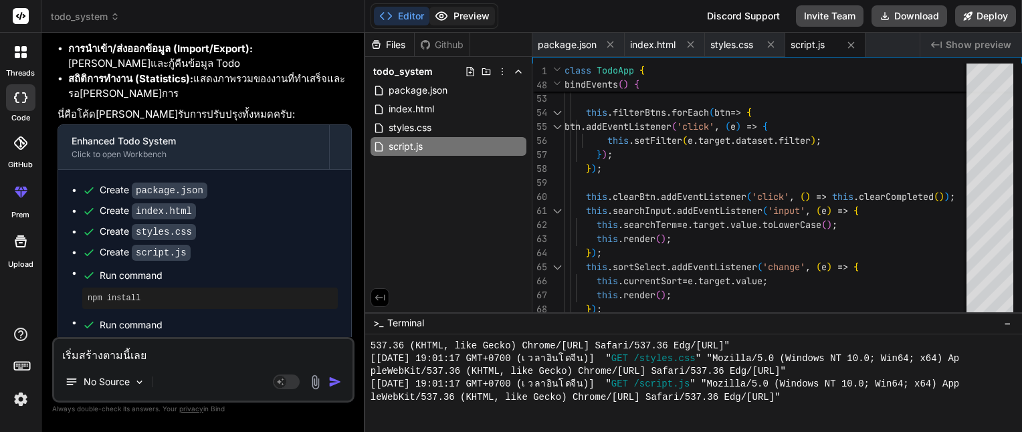
click at [452, 20] on button "Preview" at bounding box center [462, 16] width 66 height 19
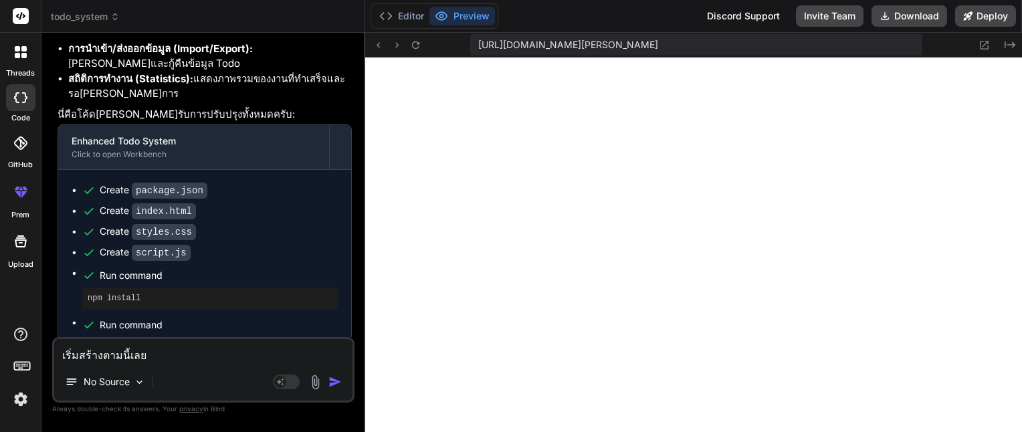
click at [24, 62] on div at bounding box center [21, 52] width 28 height 28
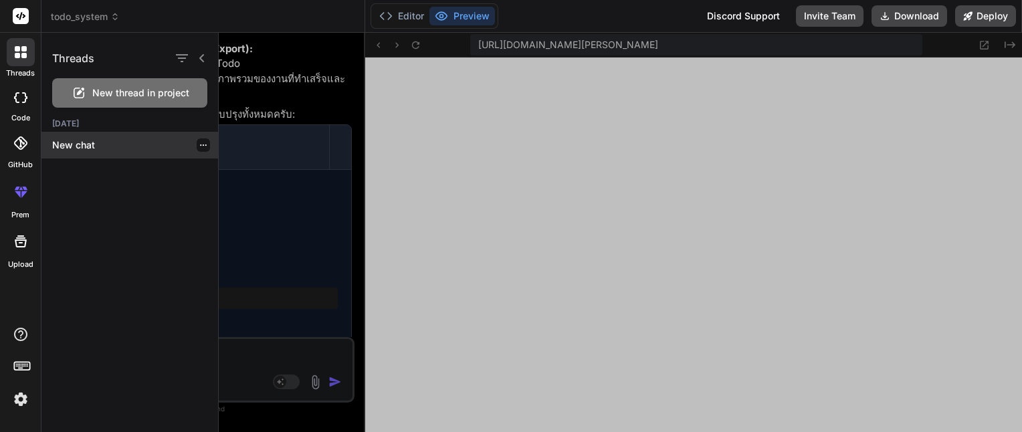
click at [89, 146] on p "New chat" at bounding box center [135, 144] width 166 height 13
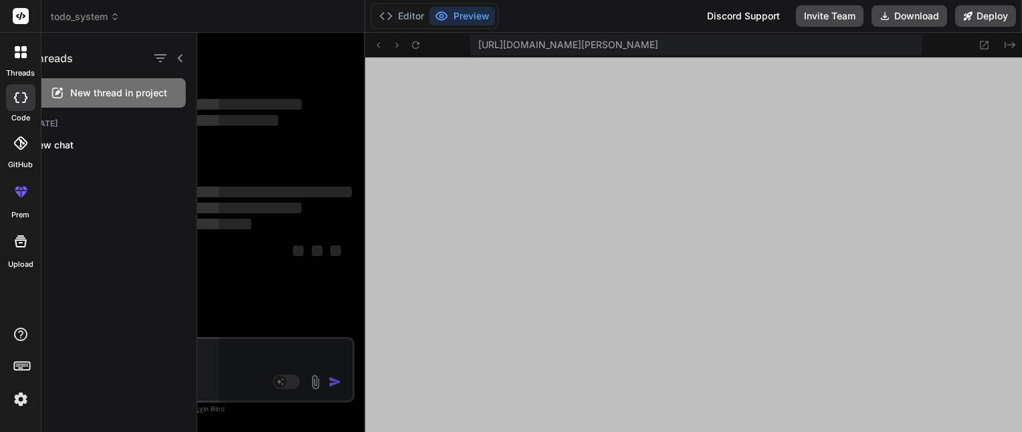
scroll to position [0, 0]
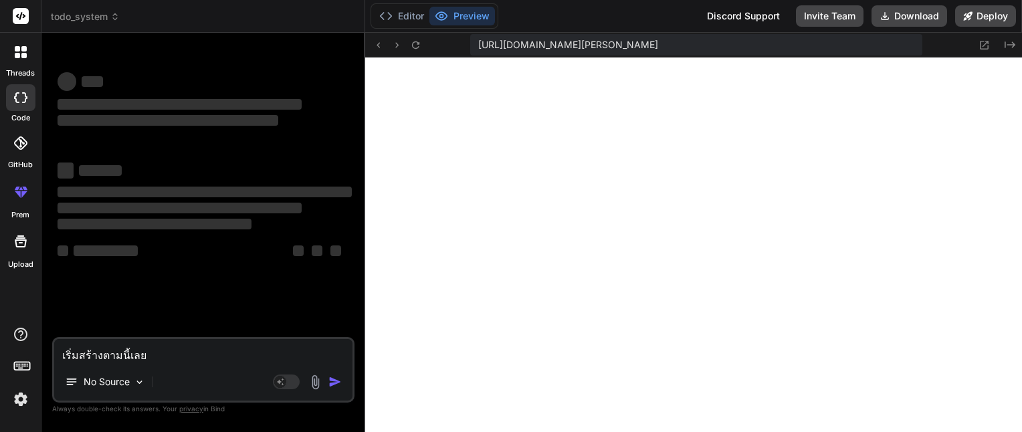
click at [25, 52] on icon at bounding box center [21, 52] width 12 height 12
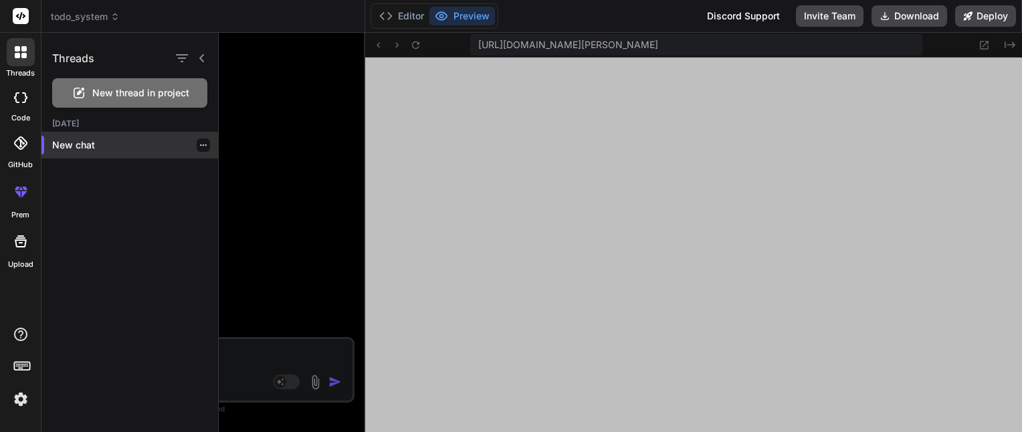
click at [199, 144] on icon "button" at bounding box center [203, 145] width 8 height 8
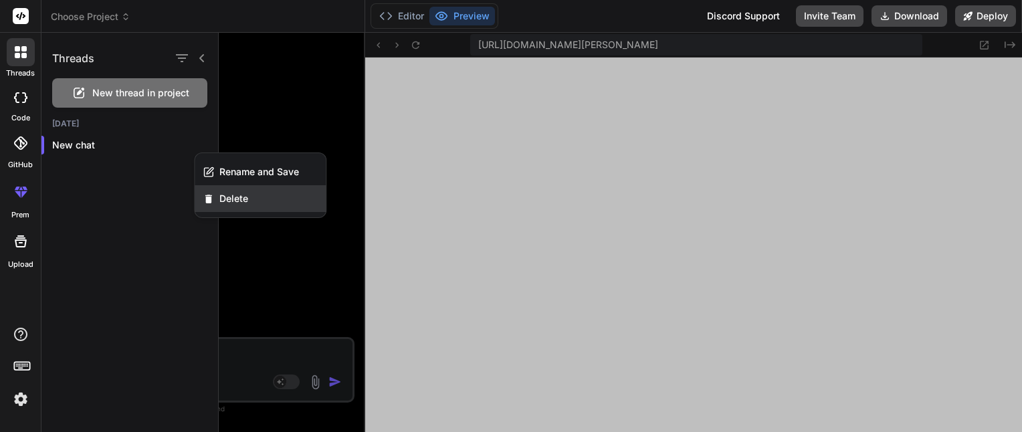
scroll to position [1553, 0]
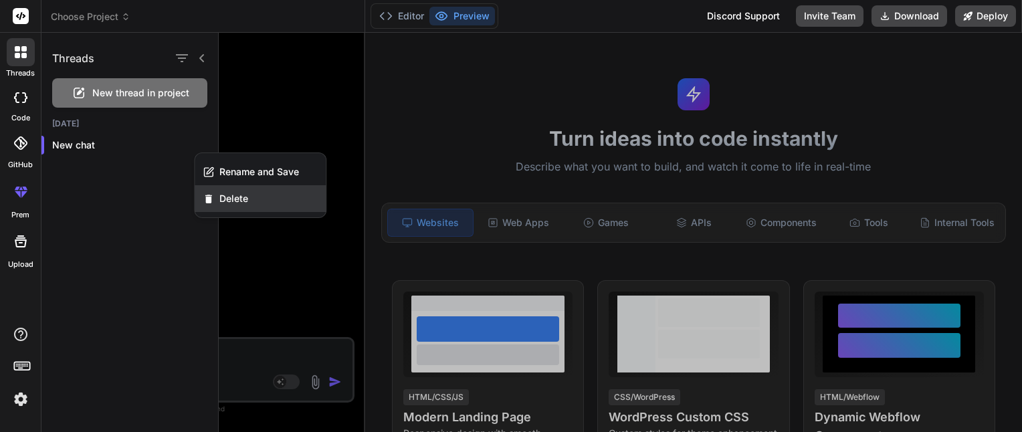
click at [214, 195] on div "Delete" at bounding box center [260, 198] width 131 height 27
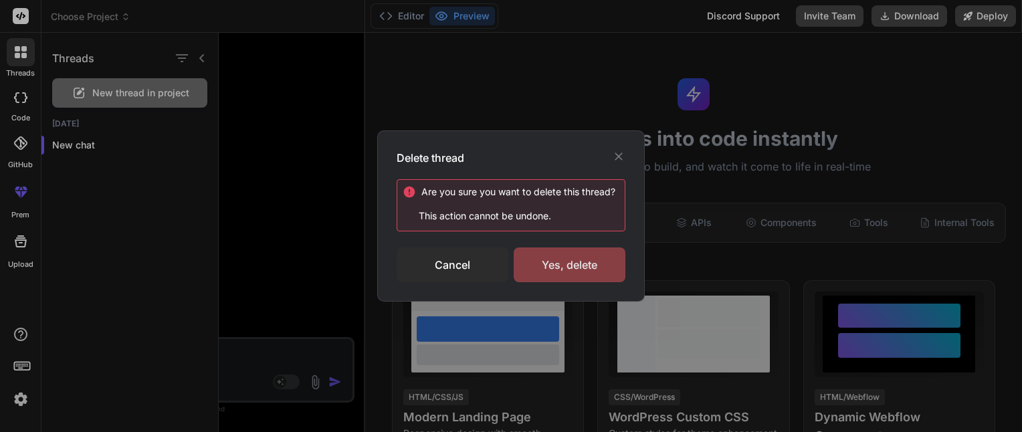
click at [578, 270] on div "Yes, delete" at bounding box center [570, 264] width 112 height 35
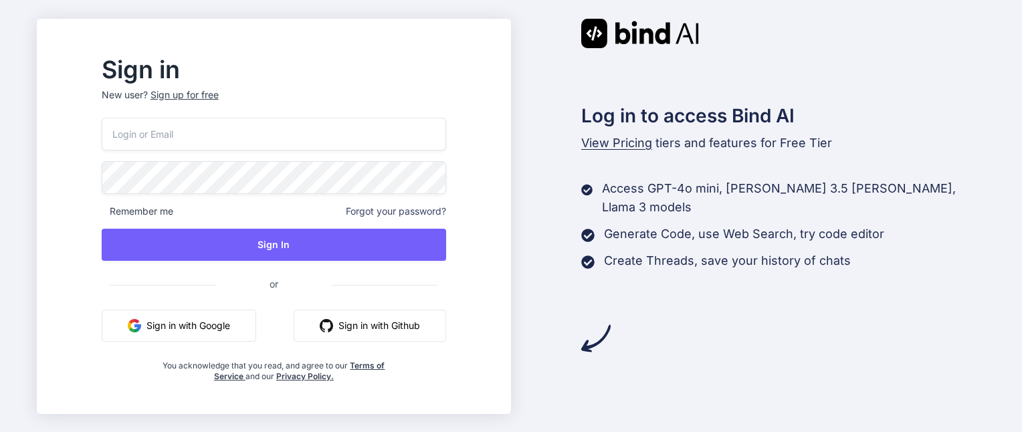
click at [253, 325] on button "Sign in with Google" at bounding box center [179, 326] width 154 height 32
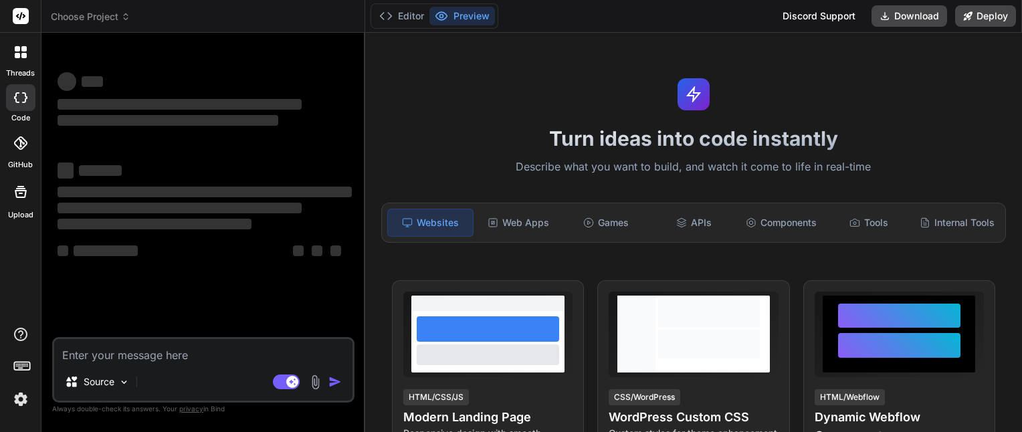
click at [22, 13] on icon at bounding box center [21, 16] width 16 height 16
click at [18, 16] on rect at bounding box center [21, 16] width 16 height 16
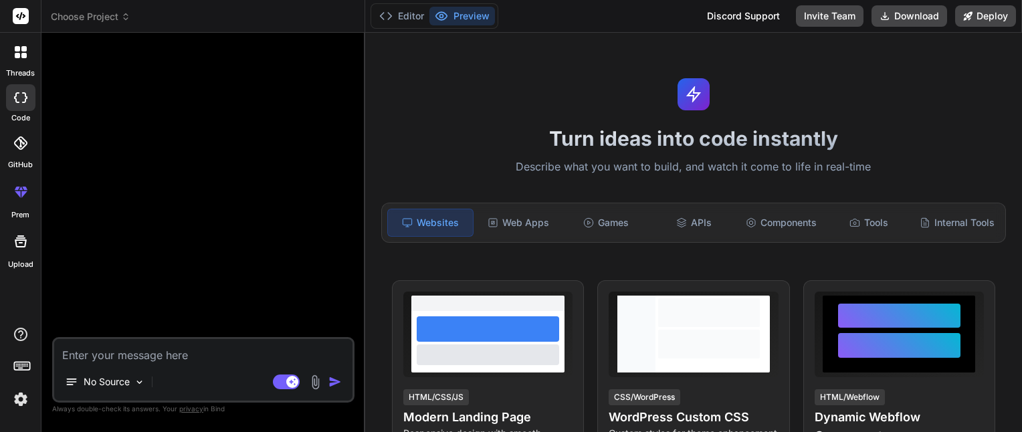
type textarea "x"
